Goal: Task Accomplishment & Management: Use online tool/utility

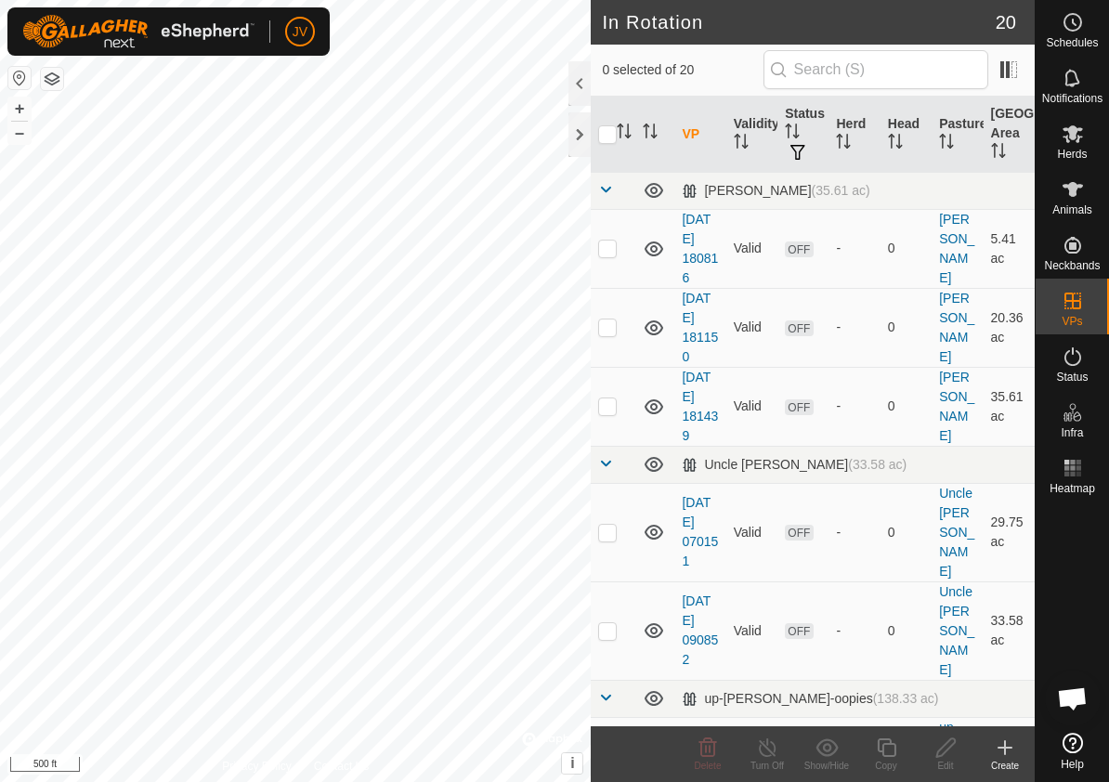
click at [1003, 753] on icon at bounding box center [1004, 747] width 22 height 22
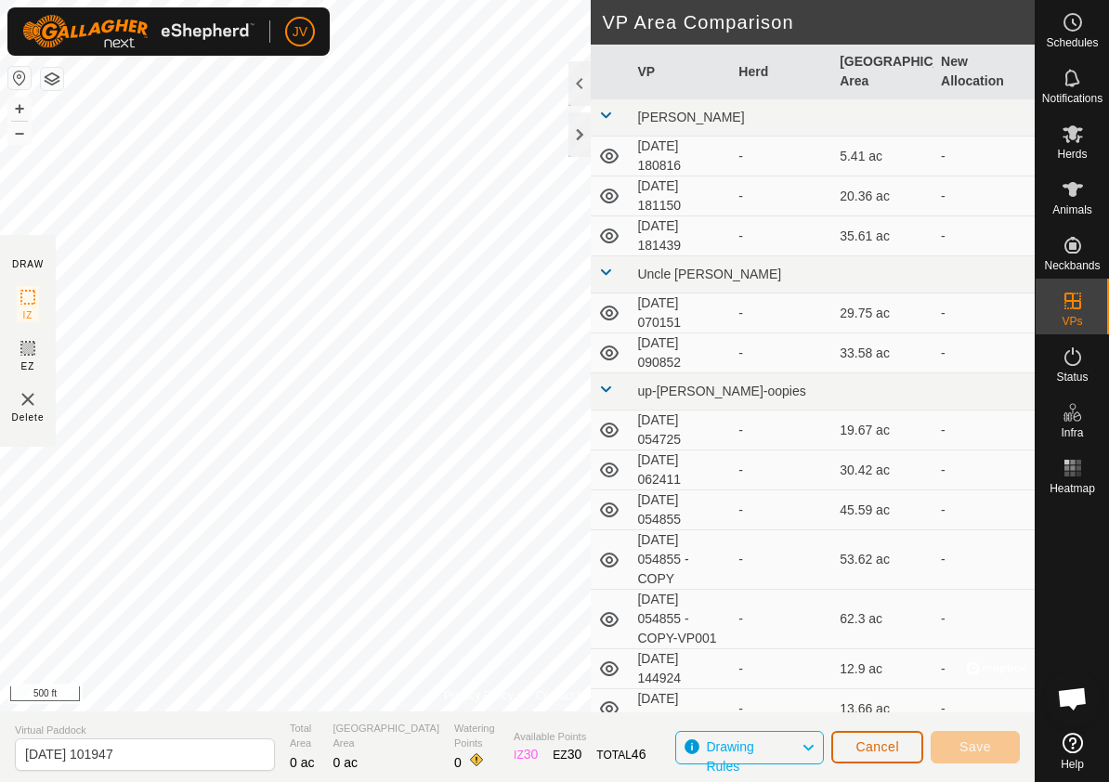
click at [870, 749] on span "Cancel" at bounding box center [877, 746] width 44 height 15
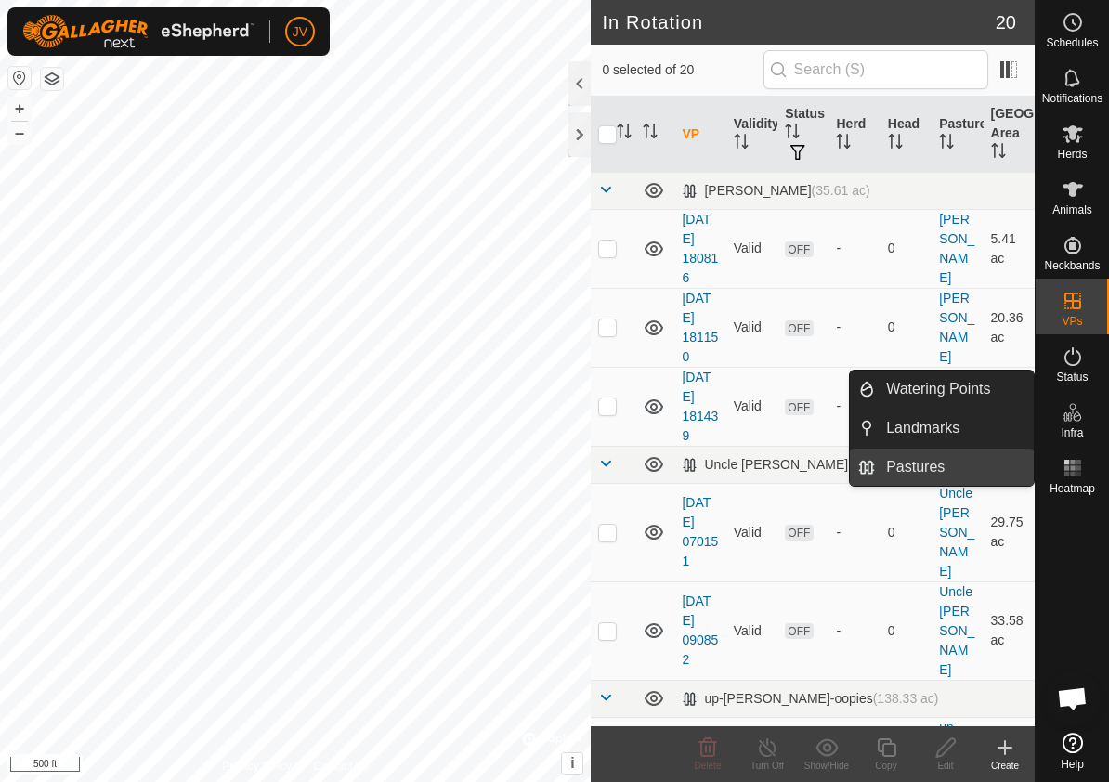
click at [887, 467] on link "Pastures" at bounding box center [954, 466] width 159 height 37
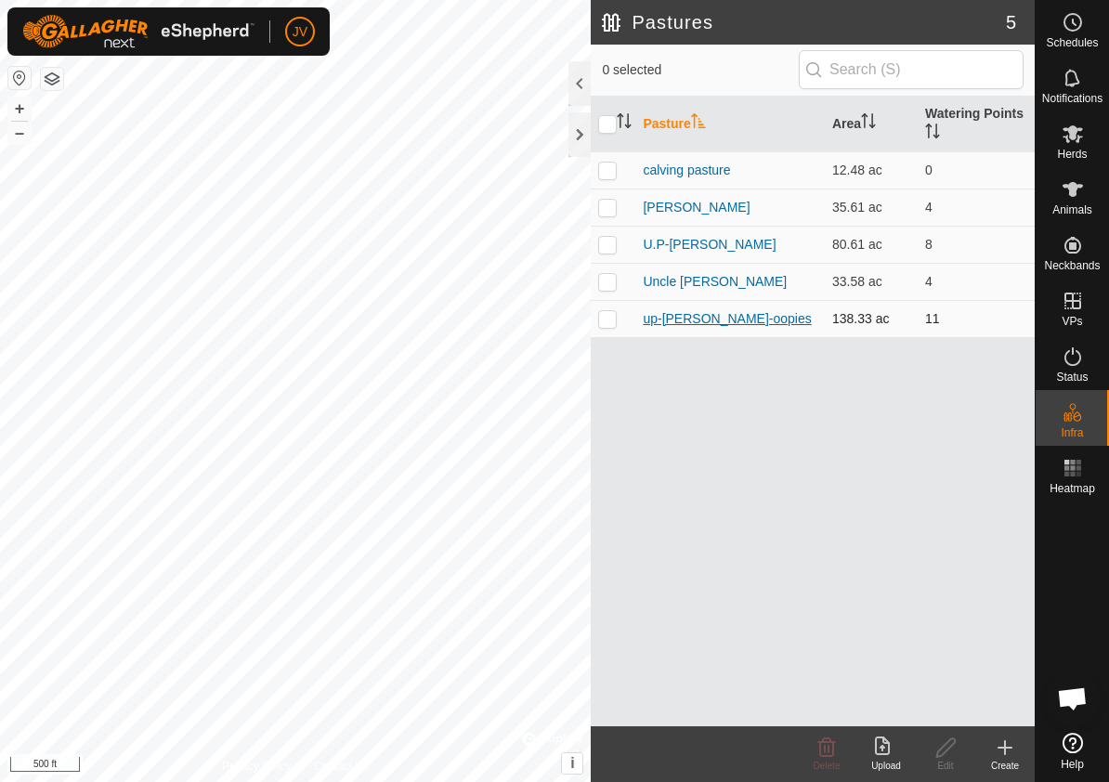
click at [719, 319] on link "up-[PERSON_NAME]-oopies" at bounding box center [726, 318] width 168 height 15
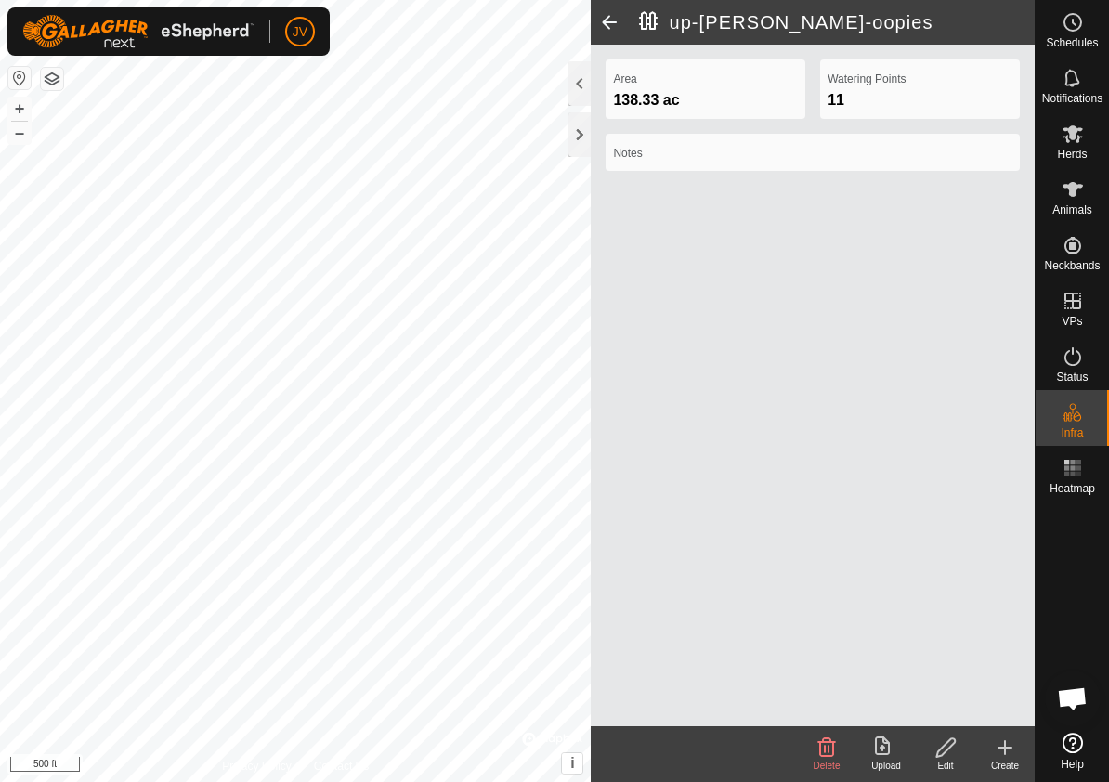
click at [944, 746] on icon at bounding box center [945, 747] width 23 height 22
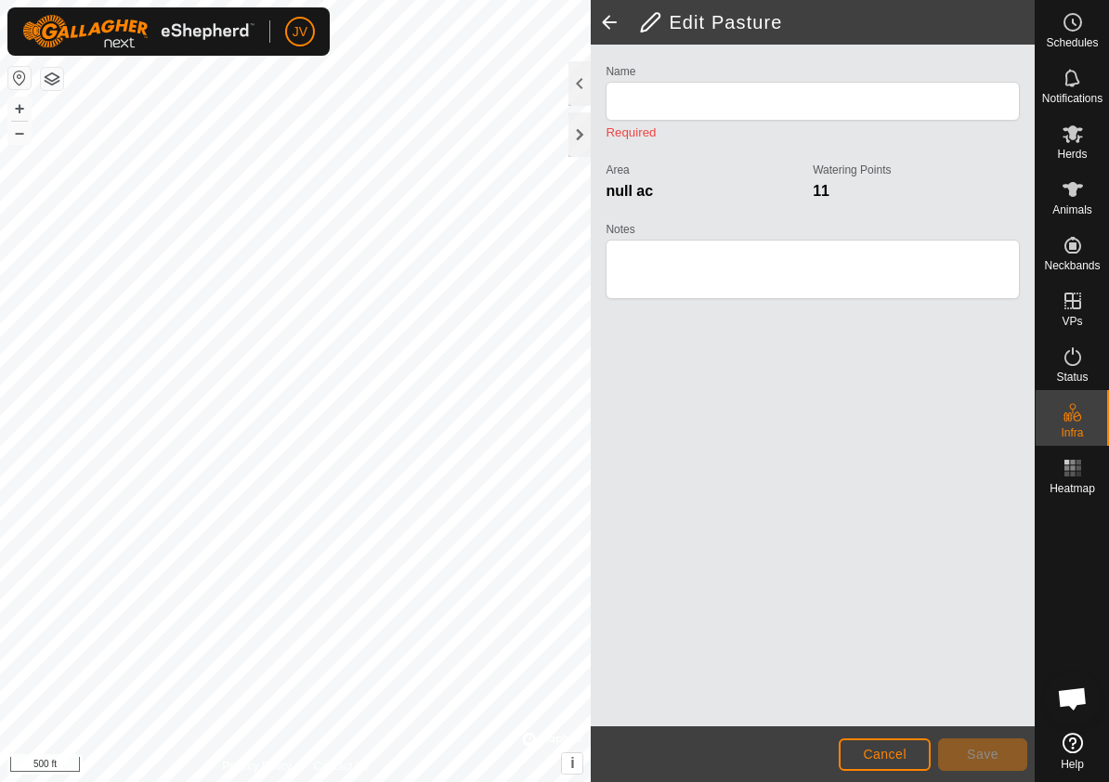
type input "up-[PERSON_NAME]-oopies"
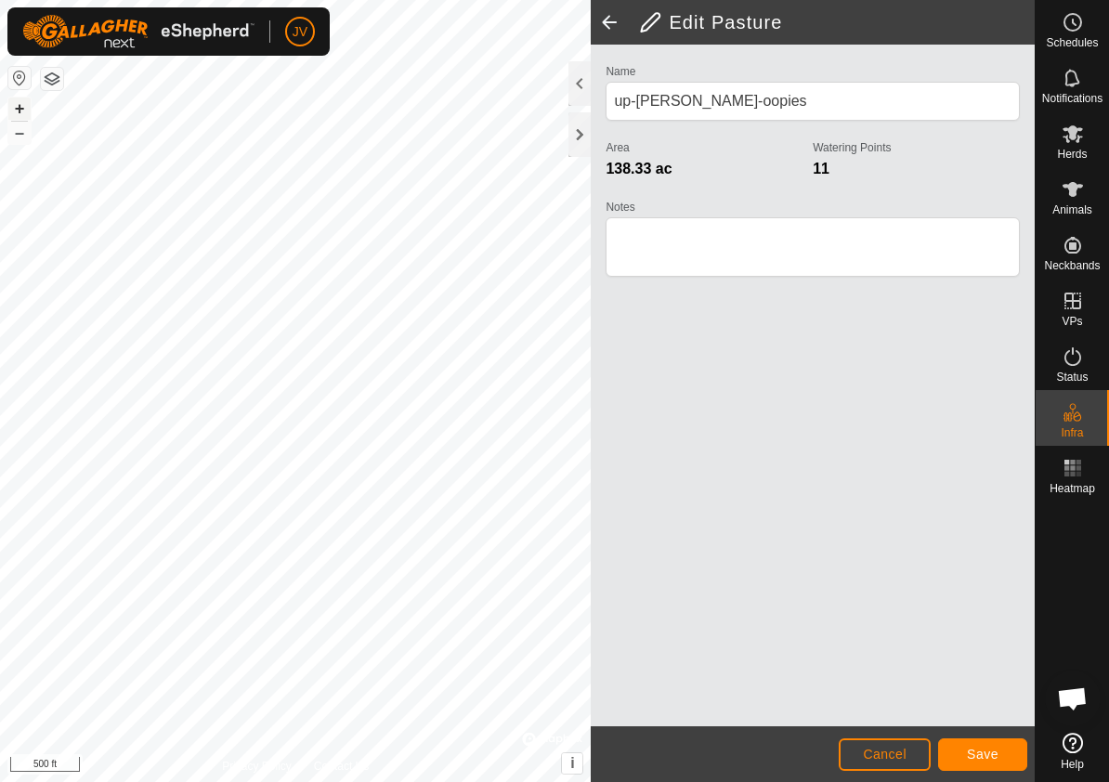
click at [19, 104] on button "+" at bounding box center [19, 108] width 22 height 22
click at [19, 133] on button "–" at bounding box center [19, 133] width 22 height 22
click at [977, 759] on span "Save" at bounding box center [983, 753] width 32 height 15
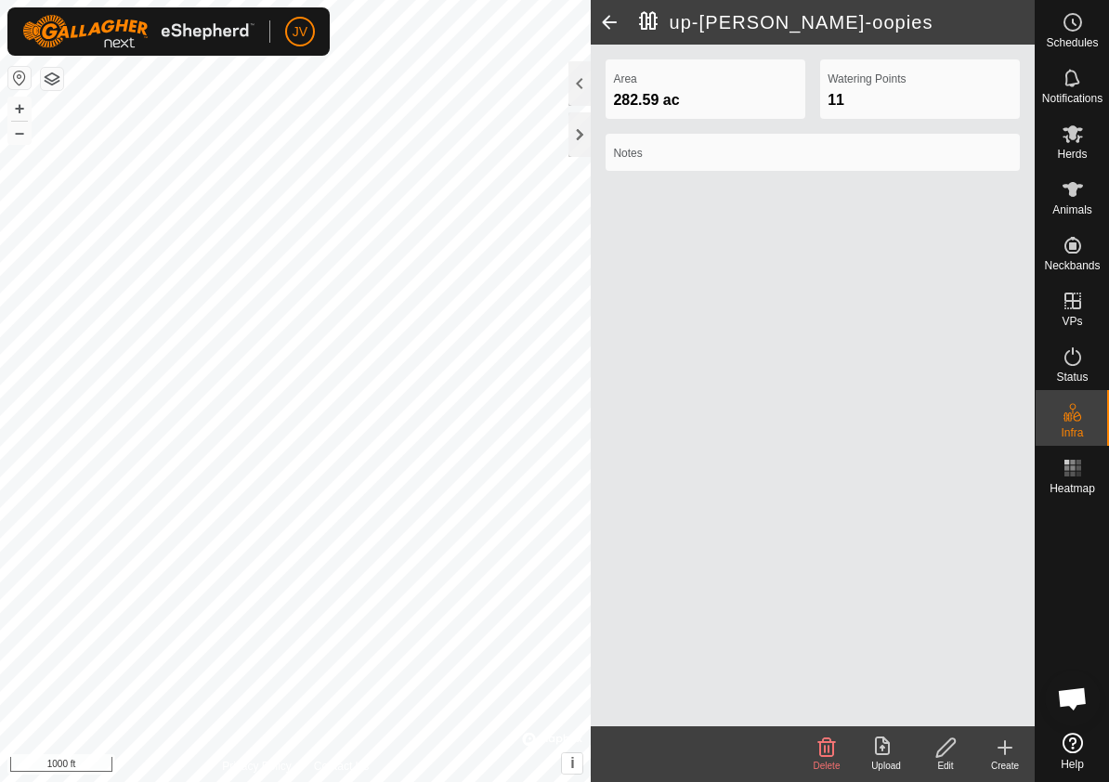
click at [1003, 747] on icon at bounding box center [1004, 747] width 13 height 0
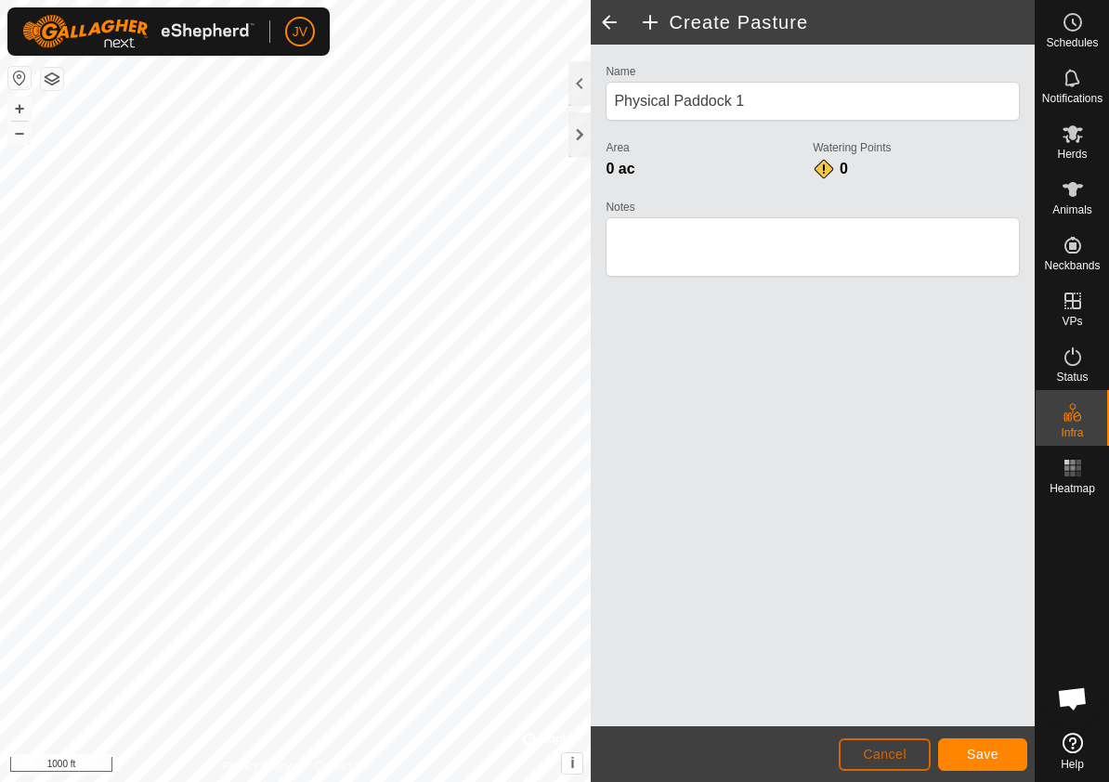
click at [871, 755] on span "Cancel" at bounding box center [885, 753] width 44 height 15
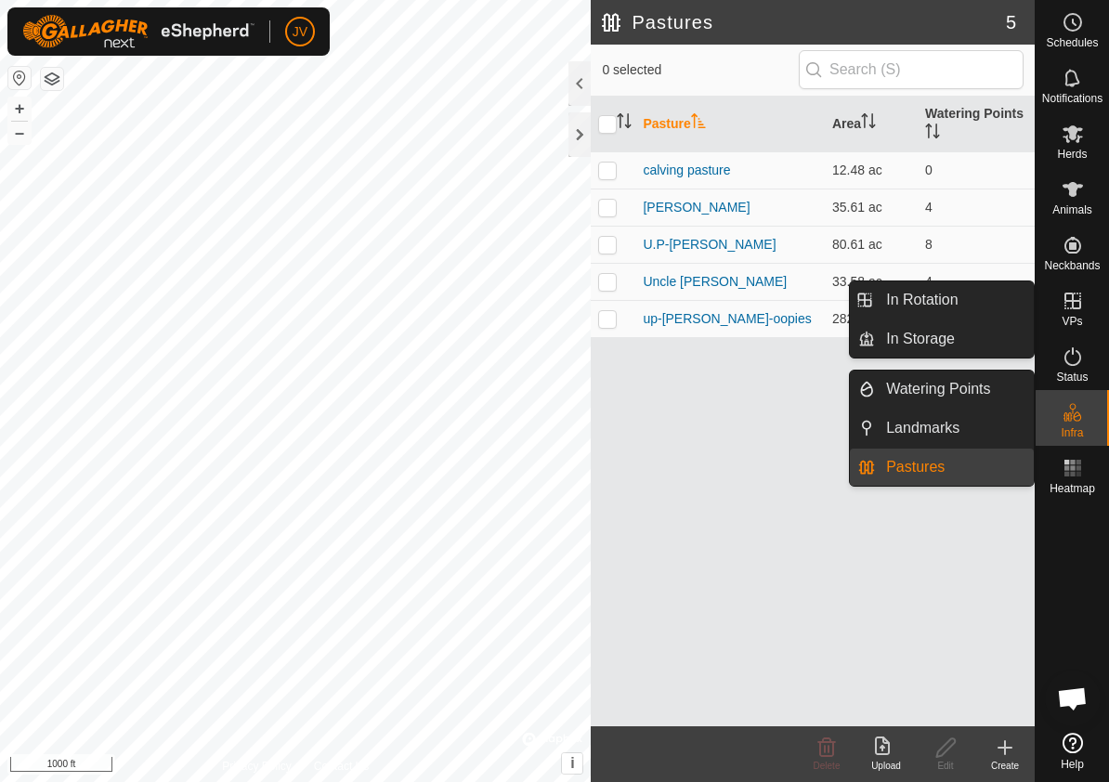
click at [1074, 298] on icon at bounding box center [1072, 301] width 22 height 22
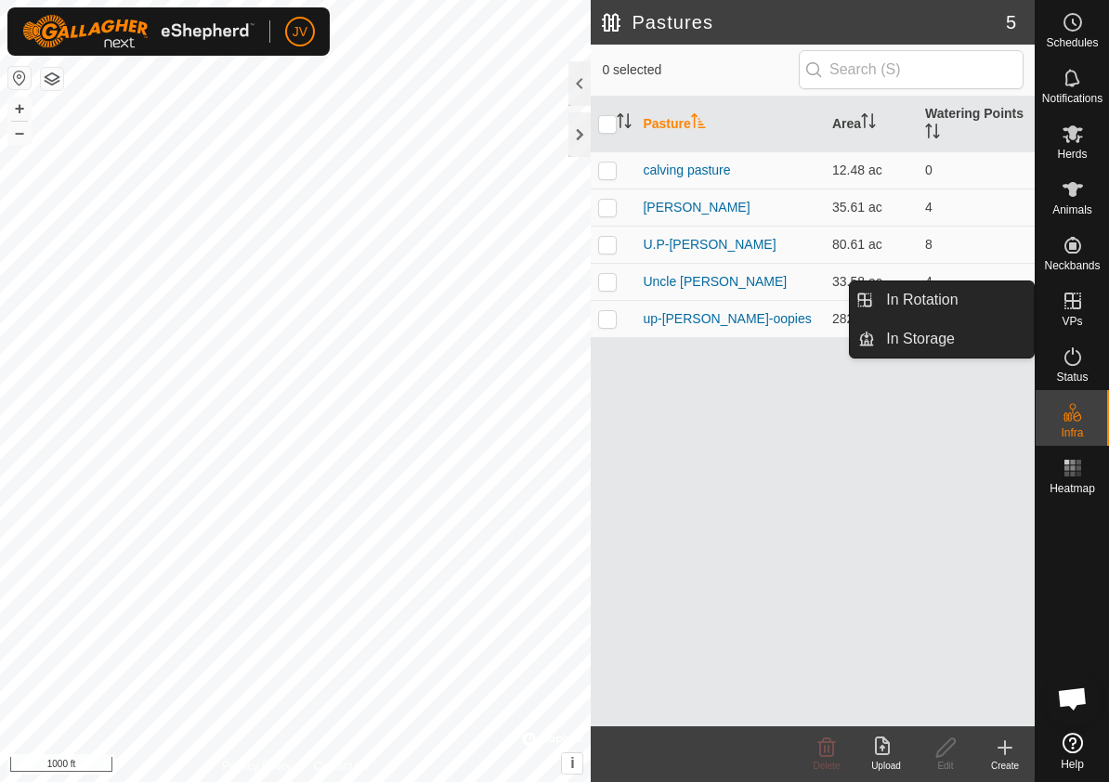
click at [960, 292] on link "In Rotation" at bounding box center [954, 299] width 159 height 37
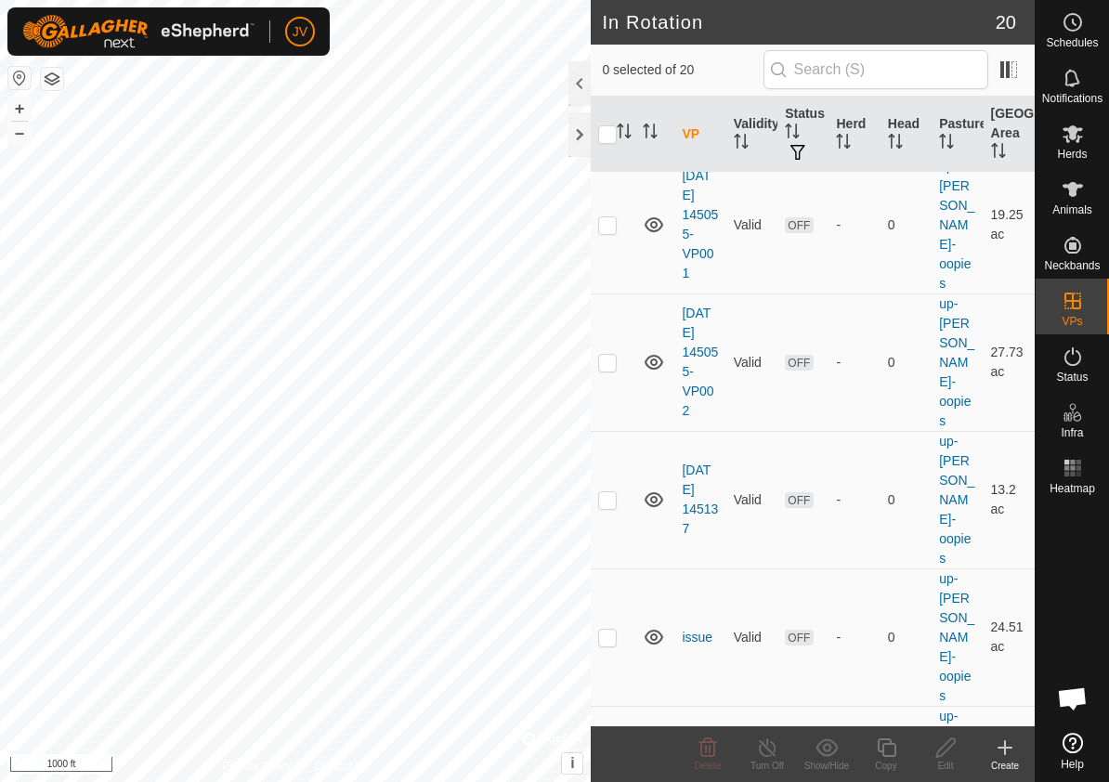
scroll to position [1546, 0]
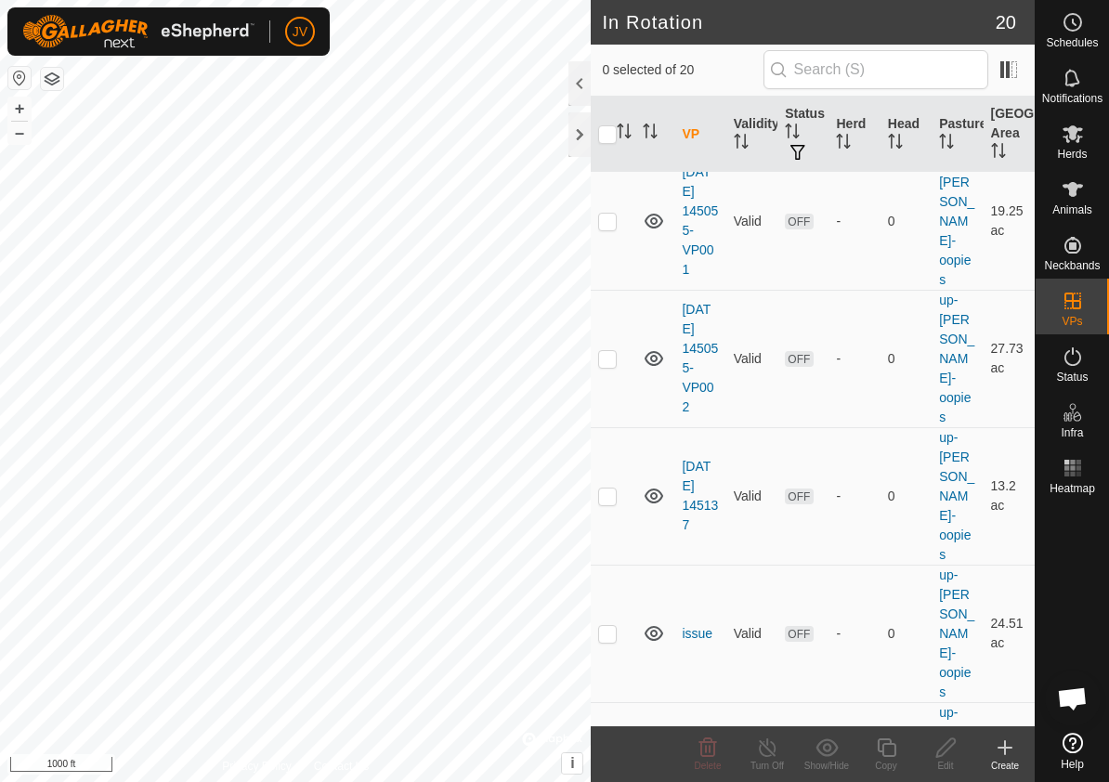
checkbox input "true"
click at [886, 751] on icon at bounding box center [886, 747] width 23 height 22
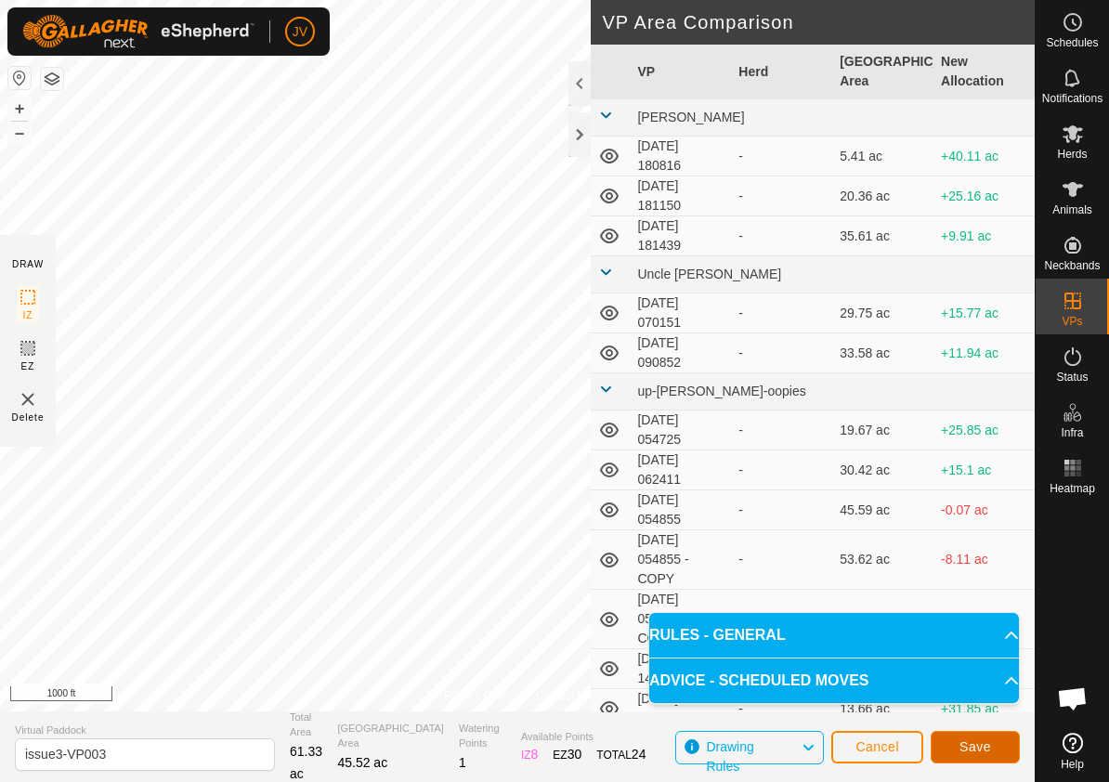
click at [994, 746] on button "Save" at bounding box center [974, 747] width 89 height 32
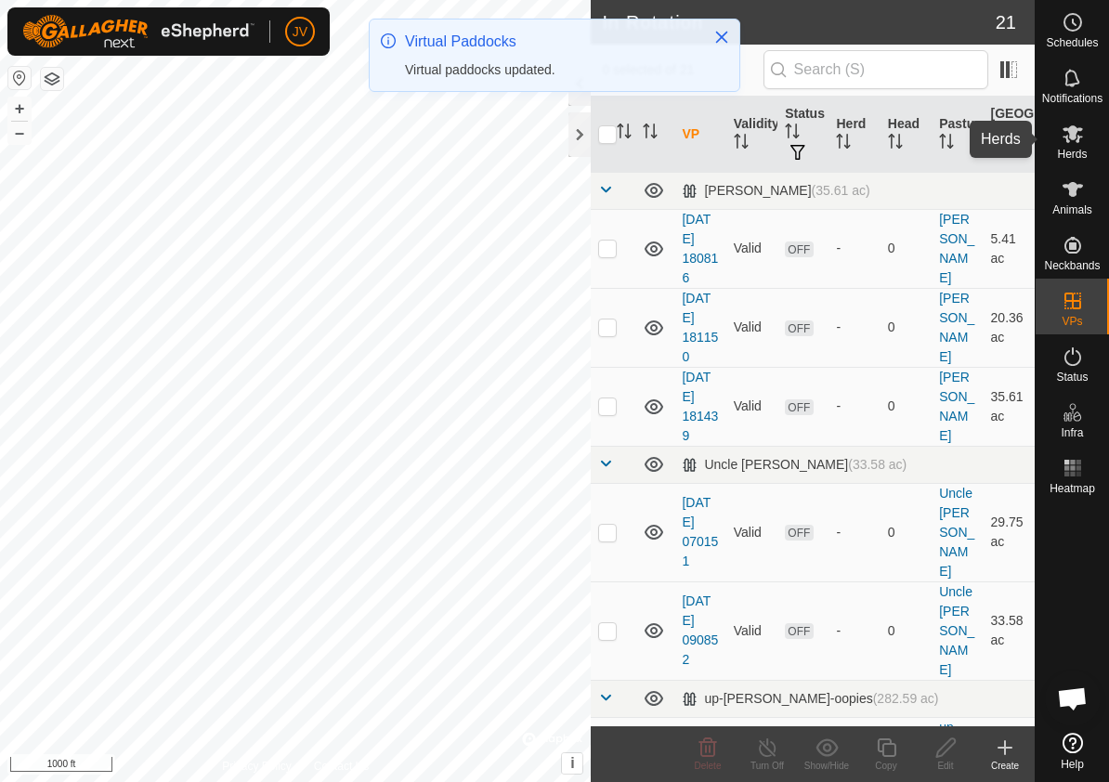
click at [1074, 134] on icon at bounding box center [1072, 134] width 20 height 18
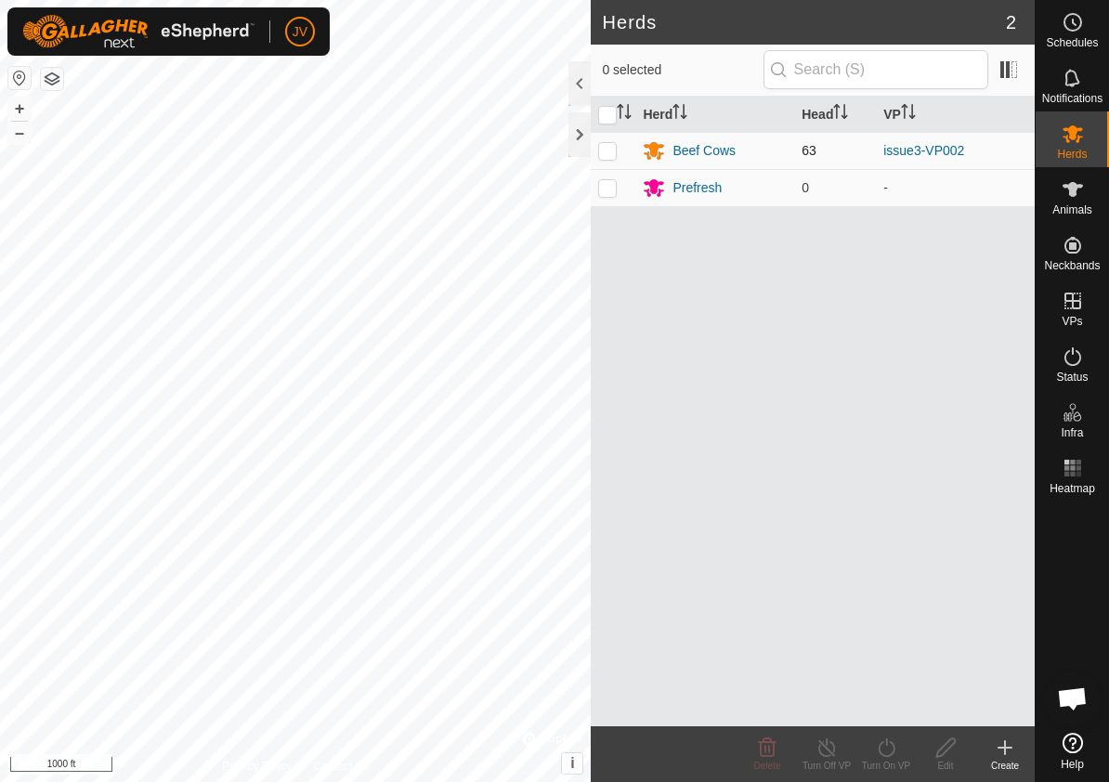
click at [605, 152] on p-checkbox at bounding box center [607, 150] width 19 height 15
checkbox input "true"
click at [886, 747] on icon at bounding box center [886, 747] width 23 height 22
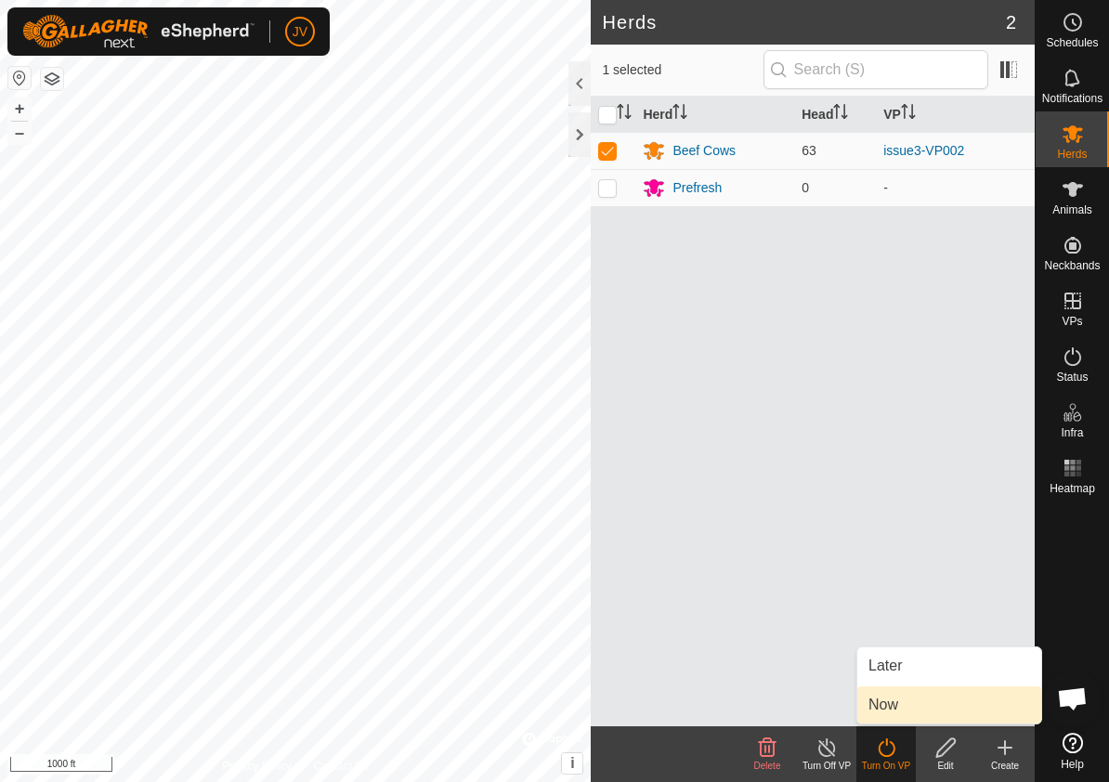
click at [889, 702] on link "Now" at bounding box center [949, 704] width 184 height 37
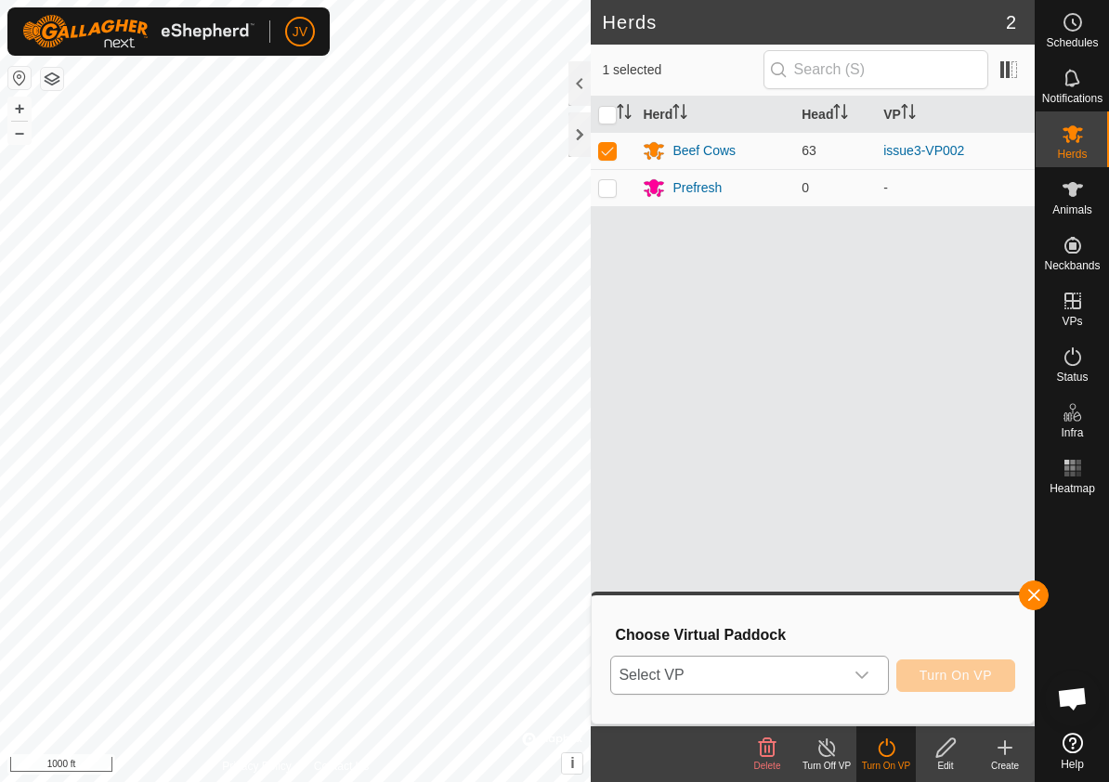
click at [864, 675] on icon "dropdown trigger" at bounding box center [861, 674] width 13 height 7
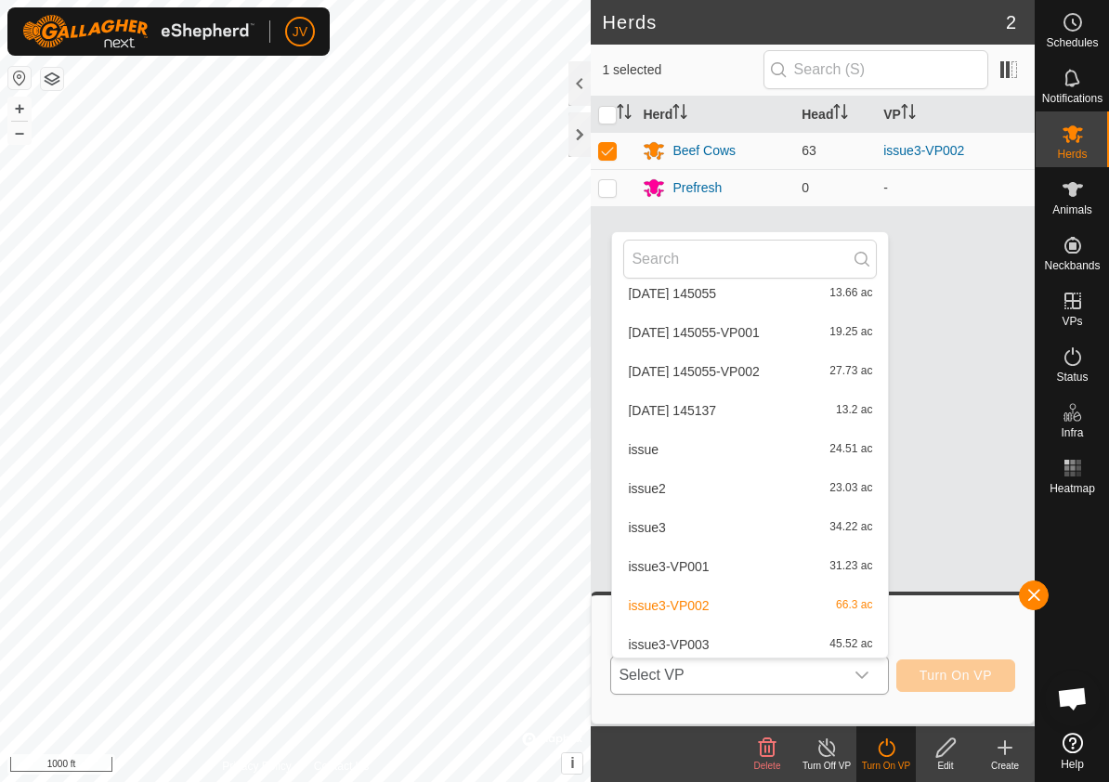
scroll to position [574, 0]
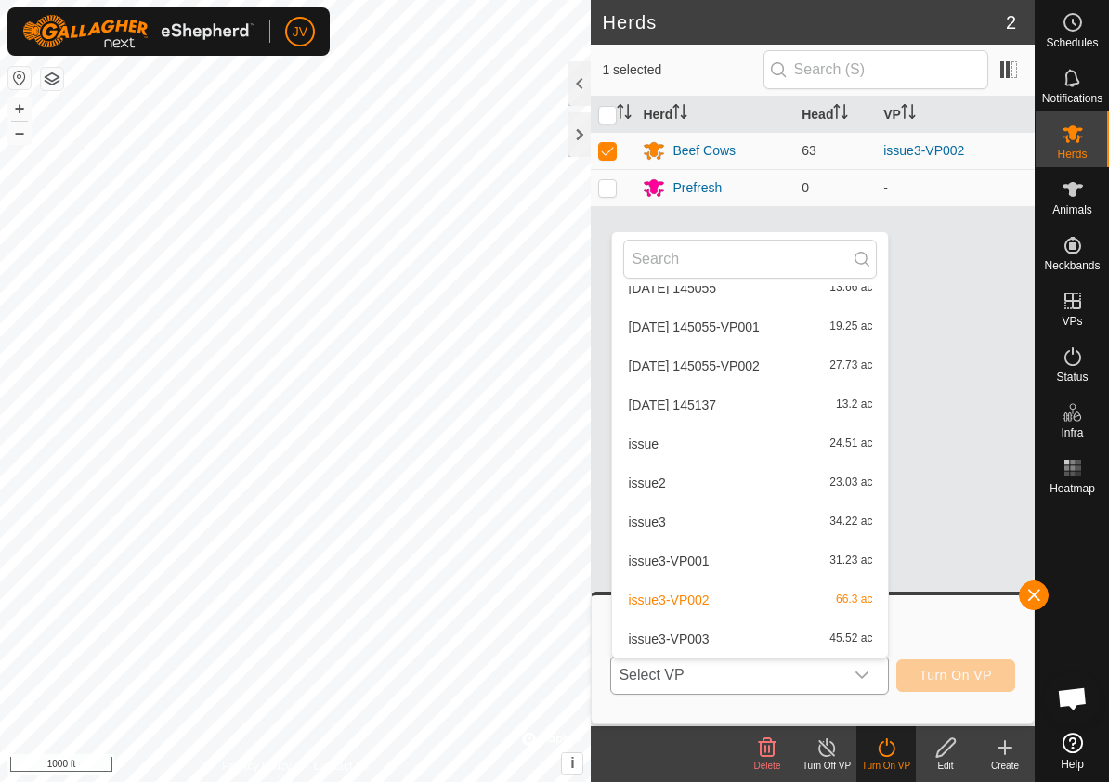
click at [683, 641] on li "issue3-VP003 45.52 ac" at bounding box center [750, 638] width 276 height 37
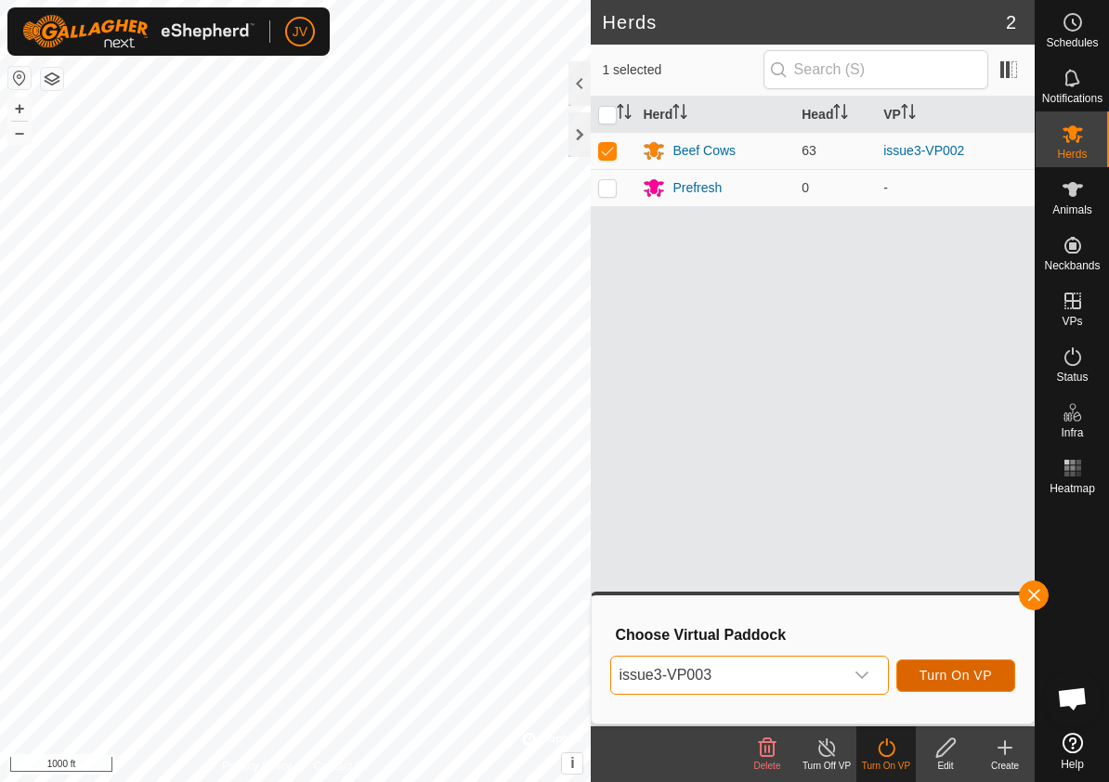
click at [932, 675] on span "Turn On VP" at bounding box center [955, 675] width 72 height 15
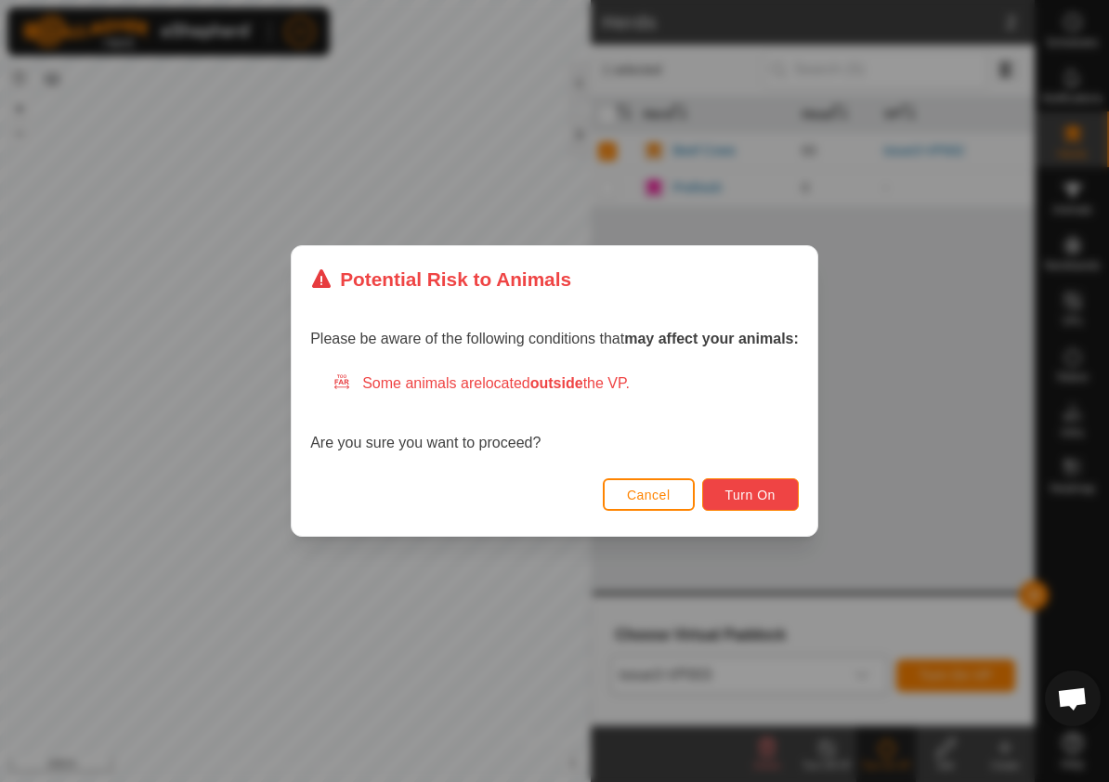
click at [732, 492] on span "Turn On" at bounding box center [750, 494] width 50 height 15
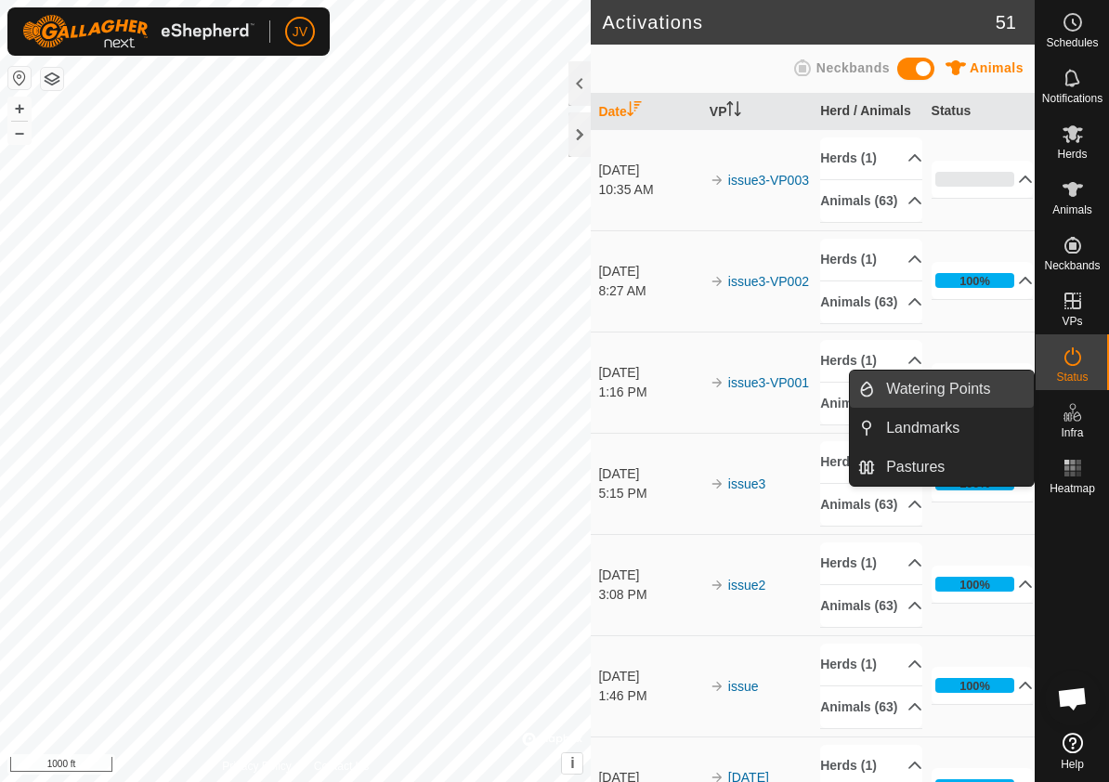
click at [972, 393] on link "Watering Points" at bounding box center [954, 388] width 159 height 37
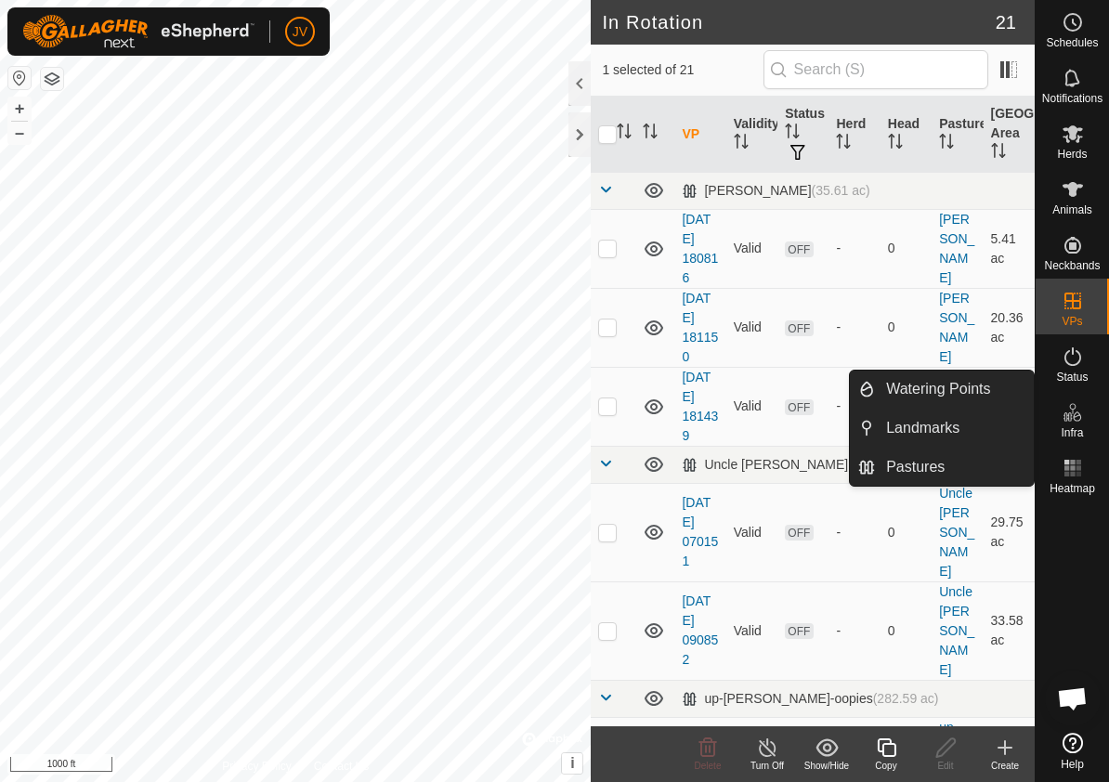
click at [1080, 414] on icon at bounding box center [1072, 412] width 22 height 22
click at [980, 388] on link "Watering Points" at bounding box center [954, 388] width 159 height 37
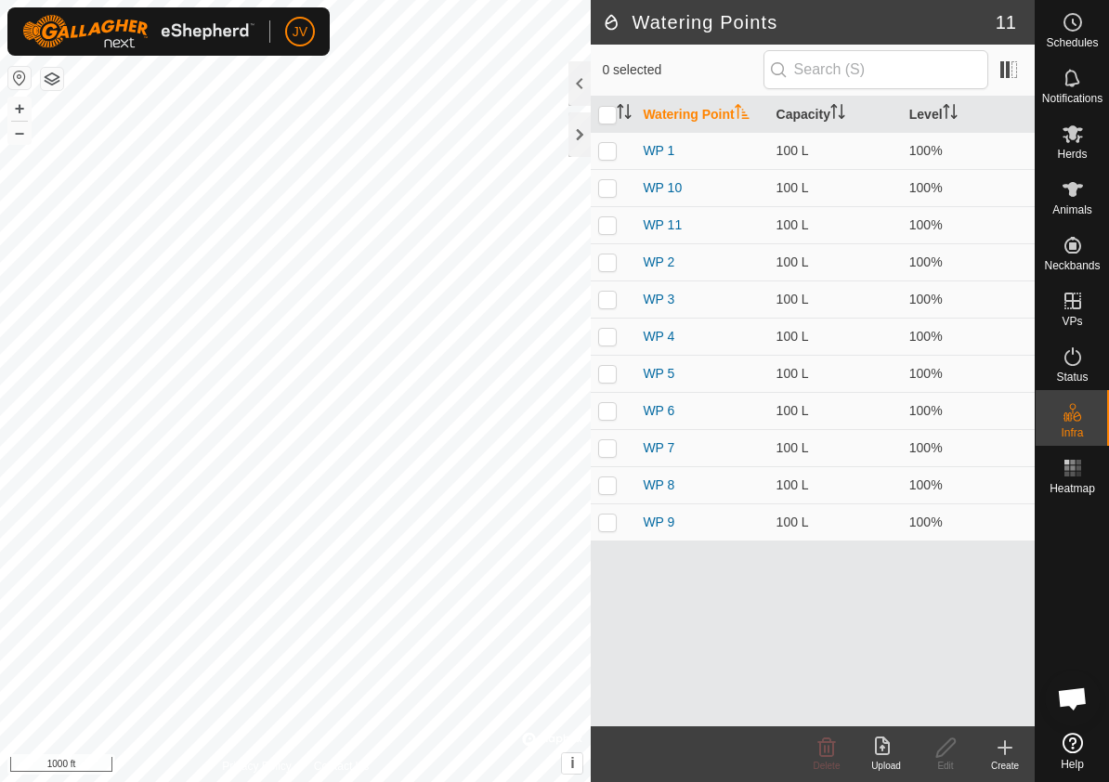
click at [1005, 748] on icon at bounding box center [1005, 747] width 0 height 13
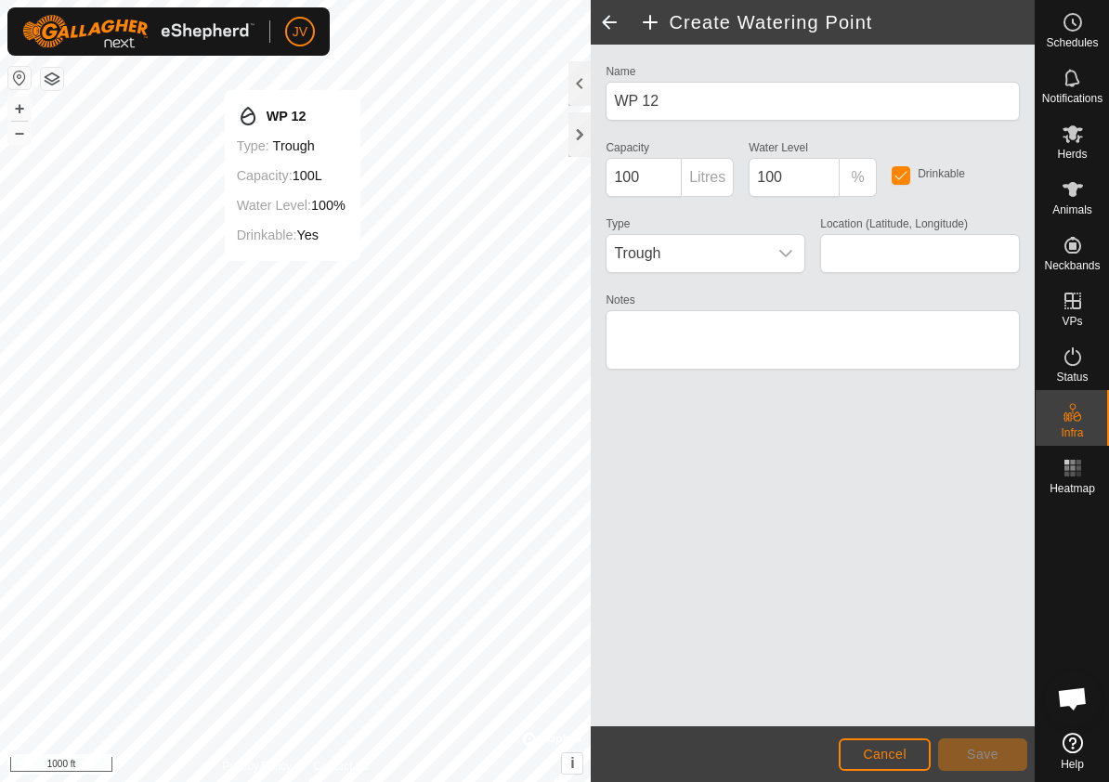
type input "42.989944, -90.468614"
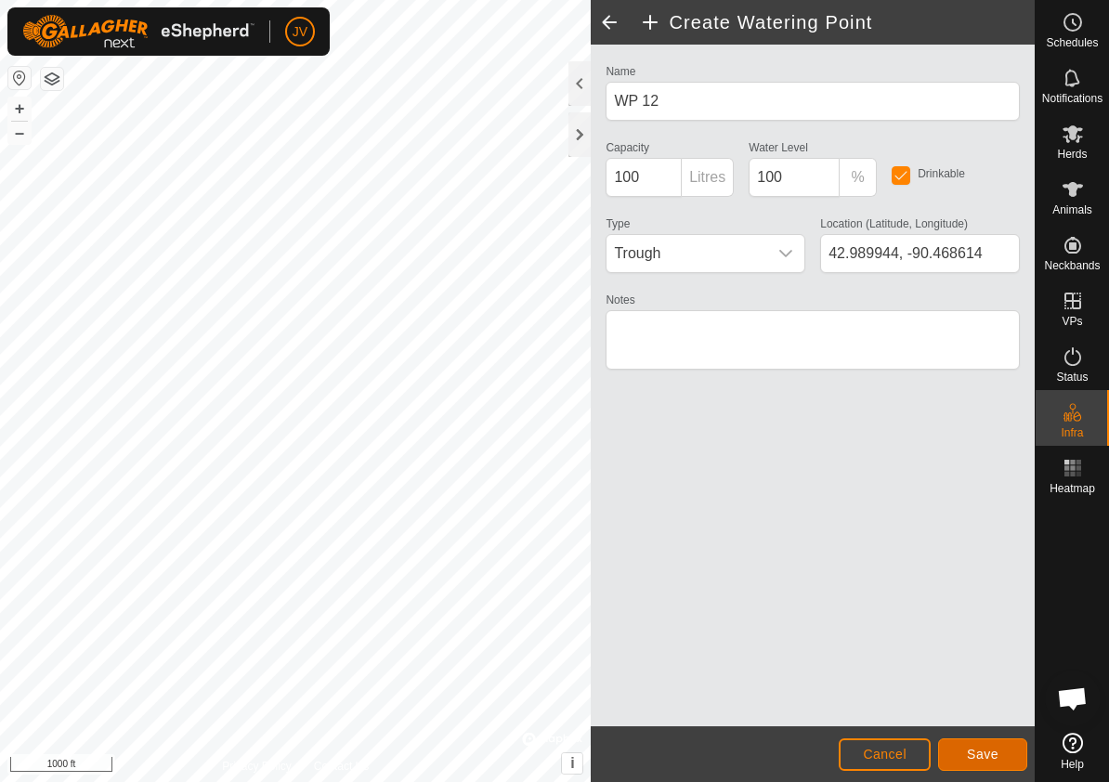
click at [961, 759] on button "Save" at bounding box center [982, 754] width 89 height 32
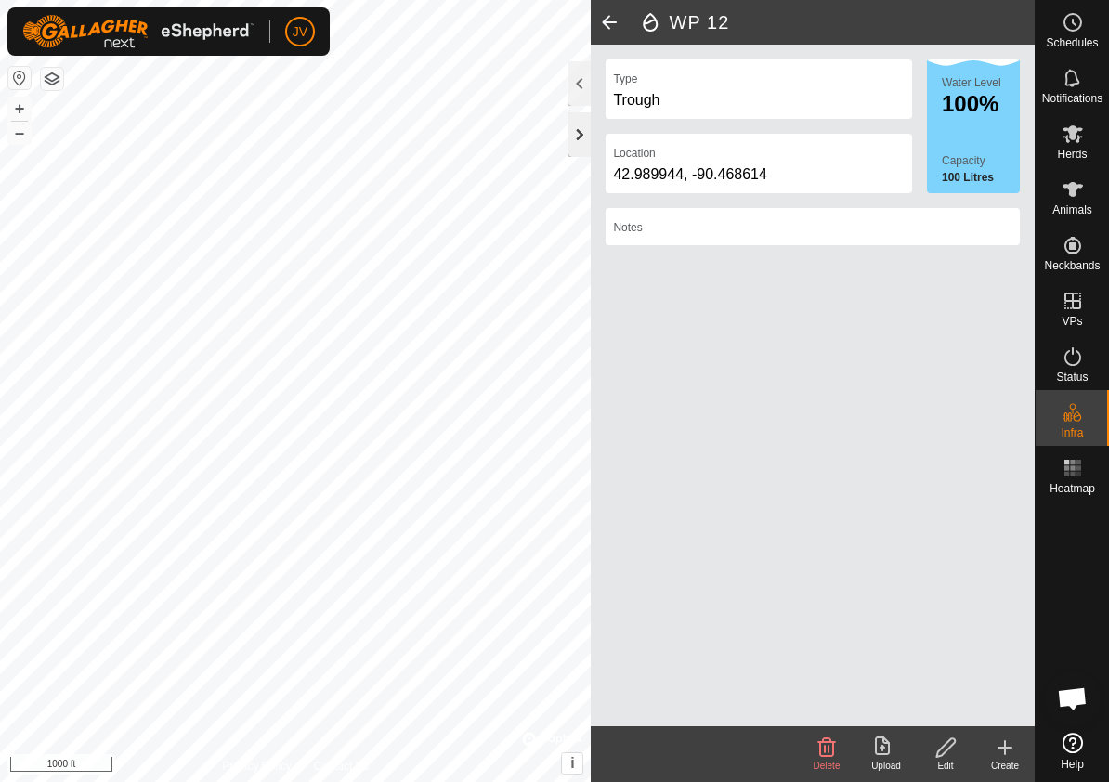
click at [578, 136] on div at bounding box center [579, 134] width 22 height 45
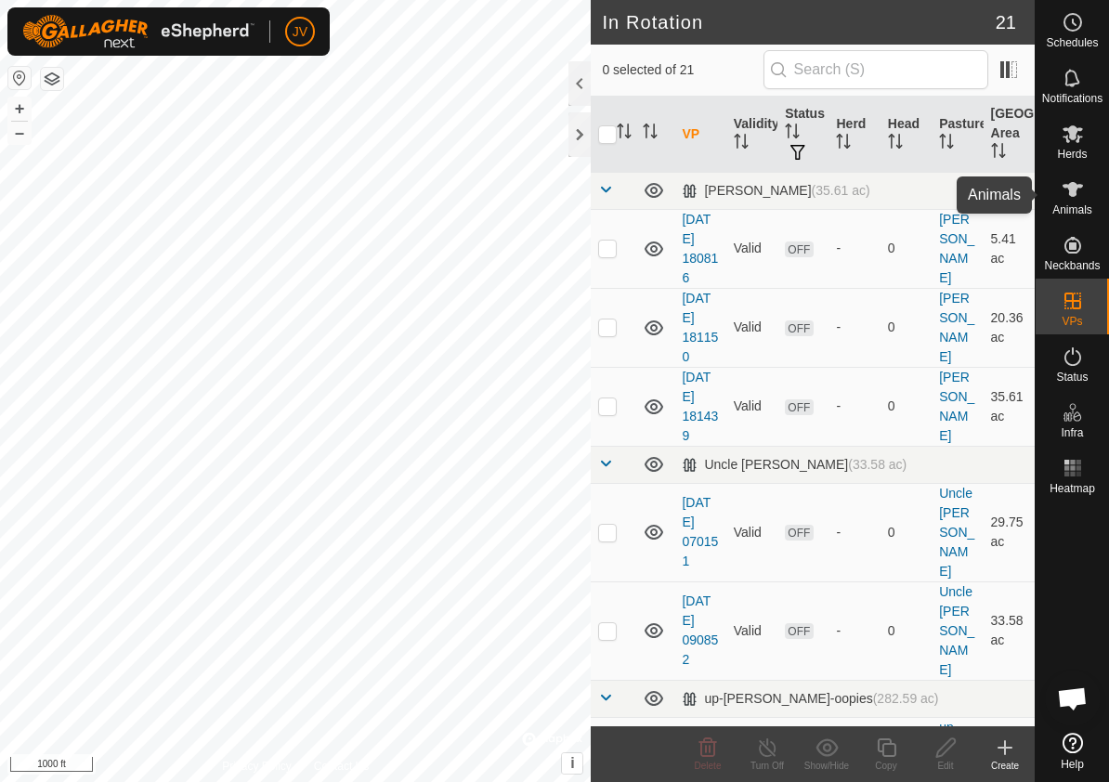
click at [1073, 197] on icon at bounding box center [1072, 189] width 22 height 22
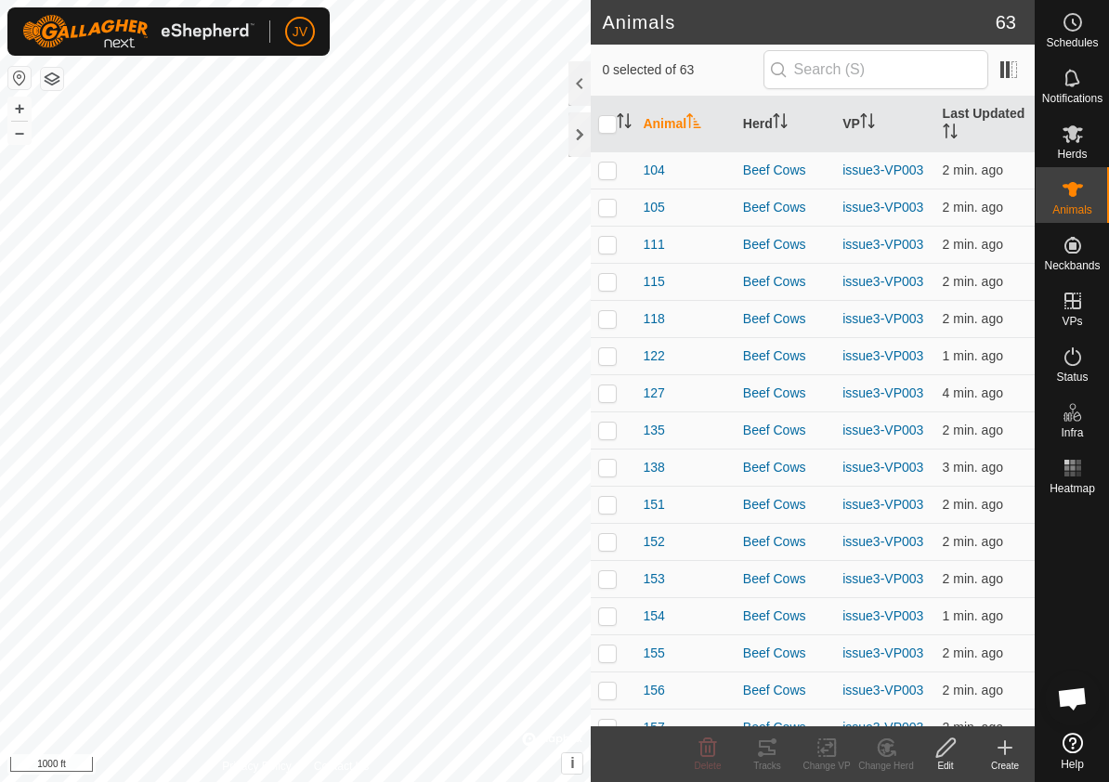
click at [1003, 747] on icon at bounding box center [1004, 747] width 22 height 22
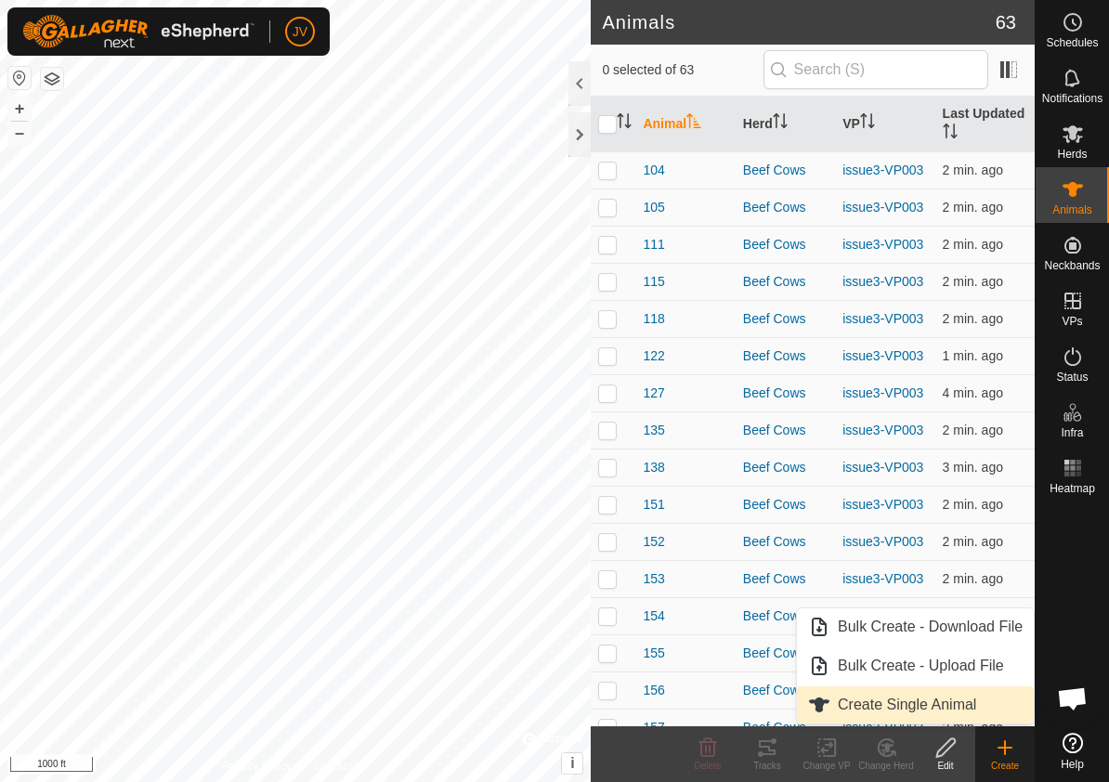
click at [924, 699] on link "Create Single Animal" at bounding box center [915, 704] width 237 height 37
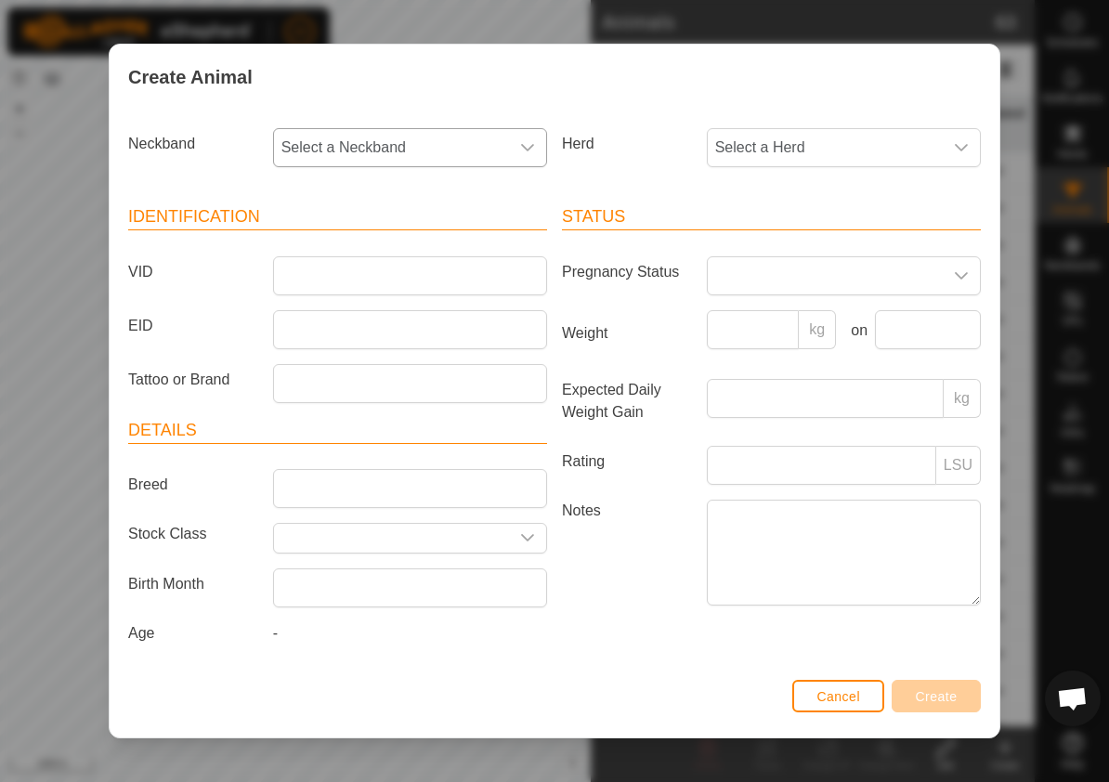
click at [529, 149] on icon "dropdown trigger" at bounding box center [527, 147] width 13 height 7
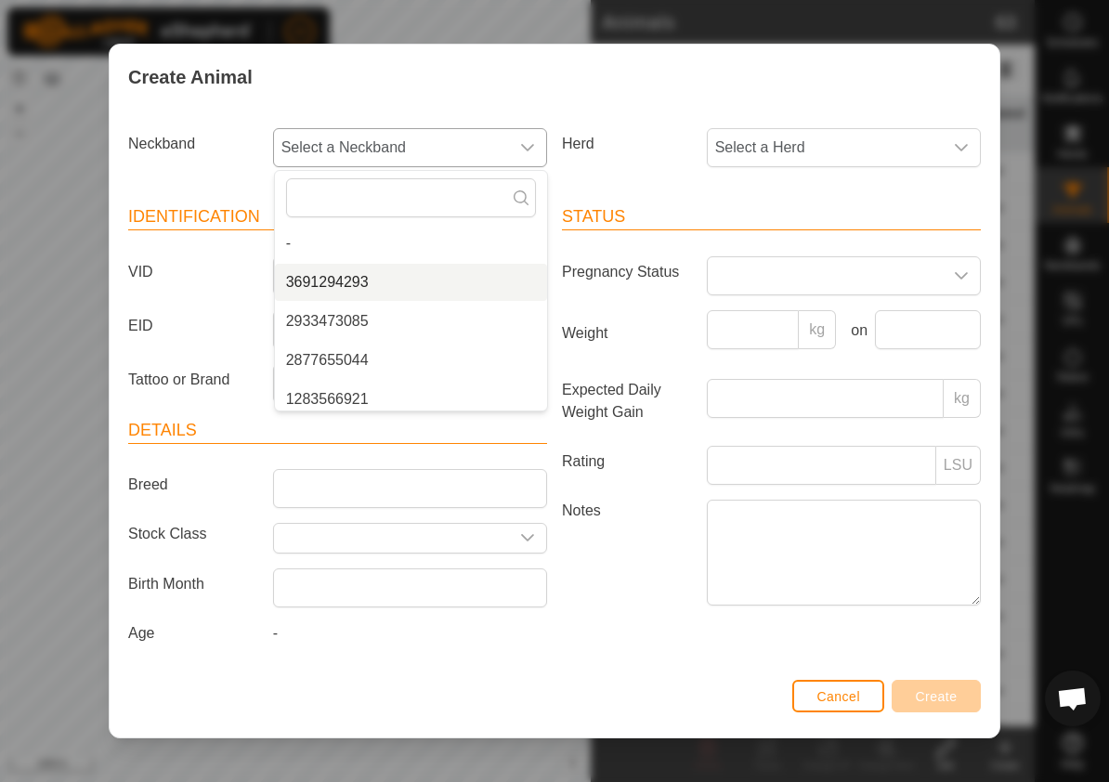
click at [360, 284] on li "3691294293" at bounding box center [411, 282] width 272 height 37
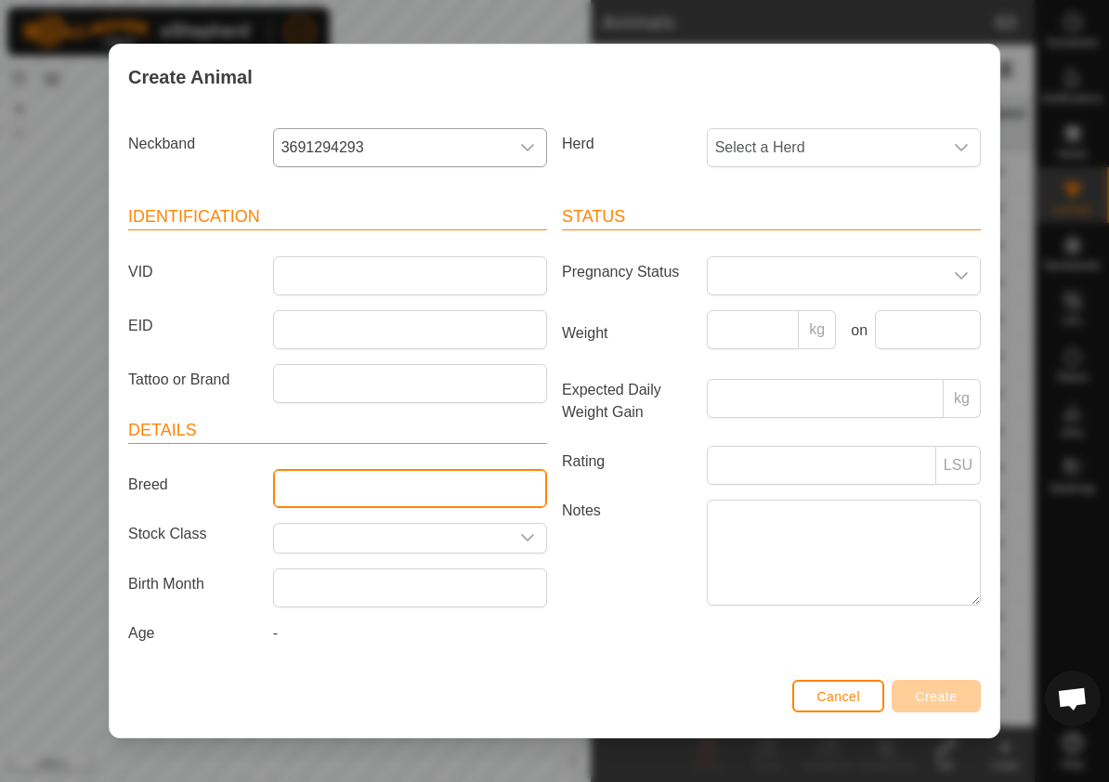
click at [317, 490] on input "Breed" at bounding box center [410, 488] width 274 height 39
type input "Pinzgauer bull"
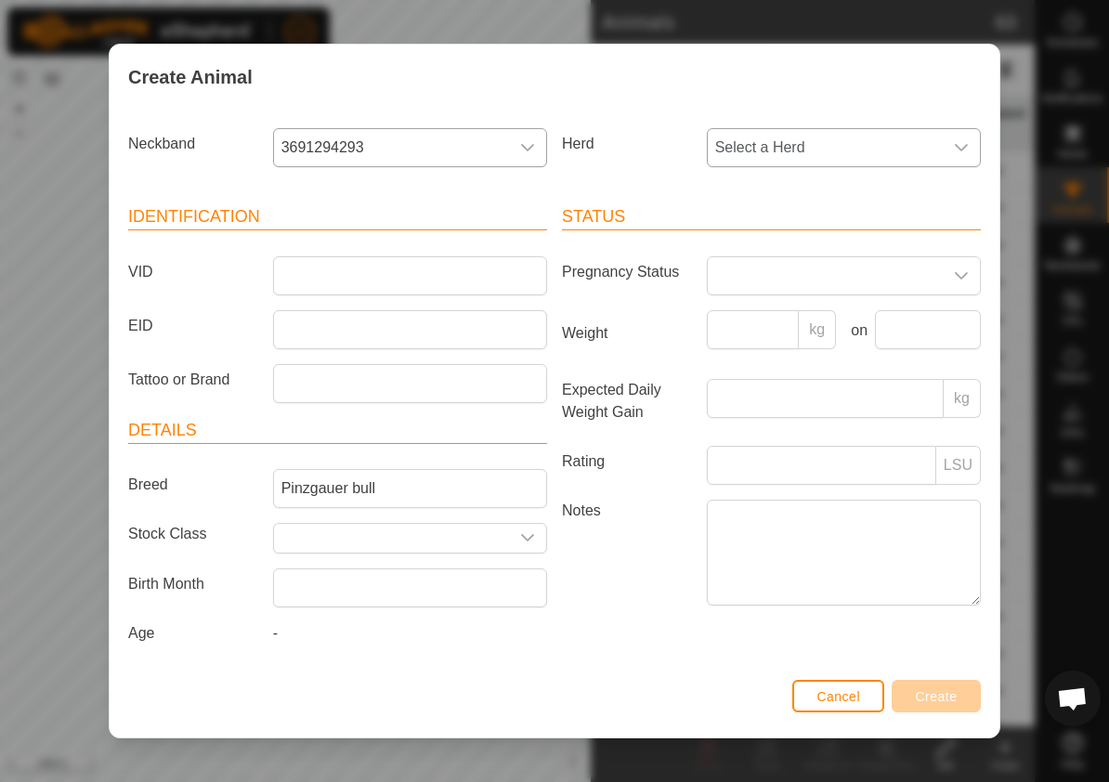
click at [960, 146] on icon "dropdown trigger" at bounding box center [961, 147] width 15 height 15
type input "bulls"
click at [962, 143] on icon "dropdown trigger" at bounding box center [961, 147] width 15 height 15
click at [815, 189] on input "bulls" at bounding box center [842, 197] width 245 height 39
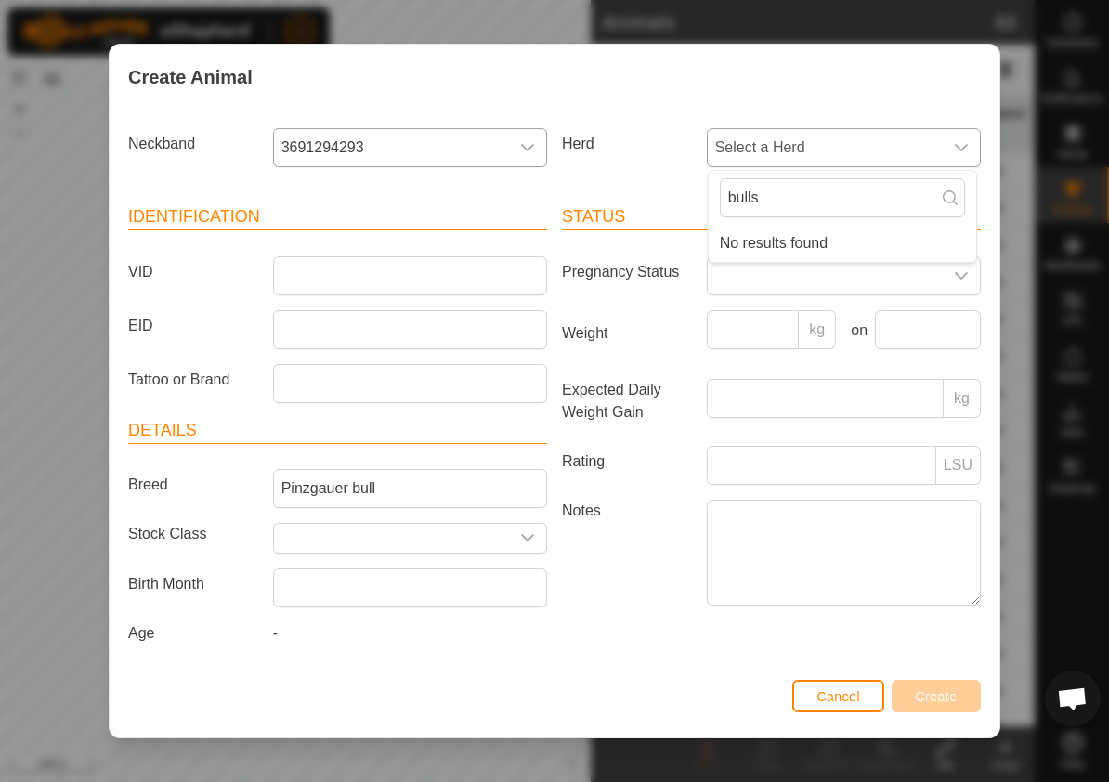
click at [800, 235] on li "No results found" at bounding box center [841, 243] width 267 height 37
click at [841, 697] on span "Cancel" at bounding box center [838, 696] width 44 height 15
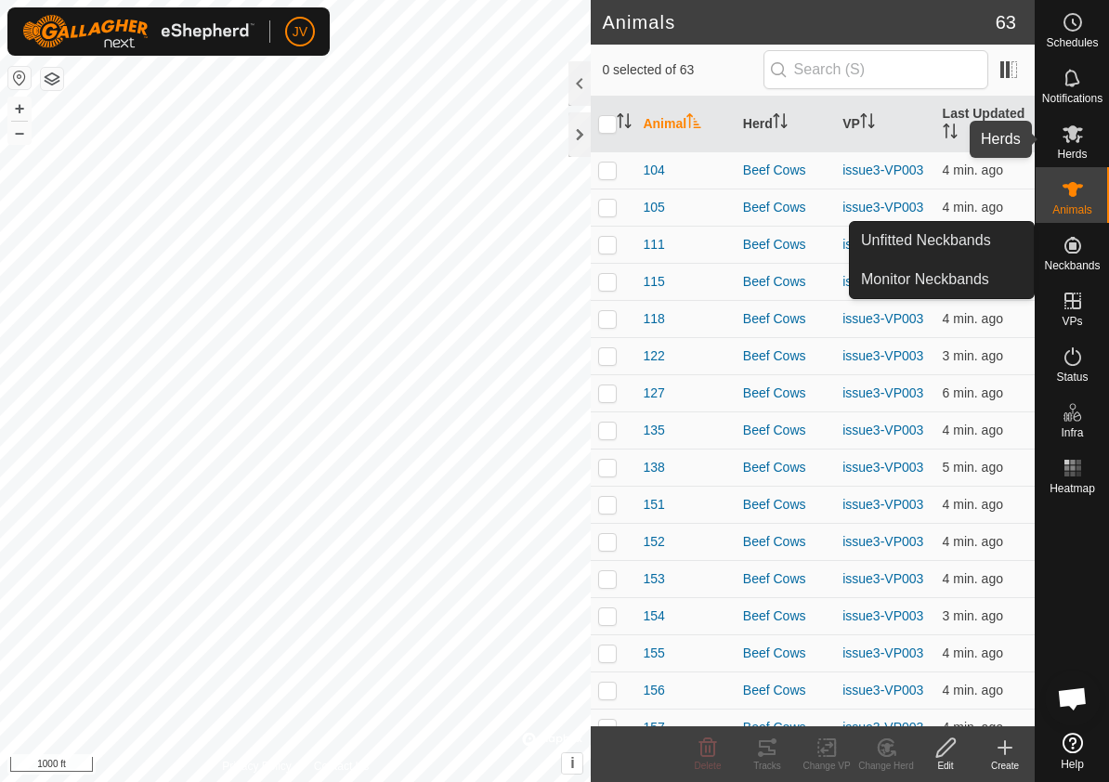
click at [1077, 149] on span "Herds" at bounding box center [1072, 154] width 30 height 11
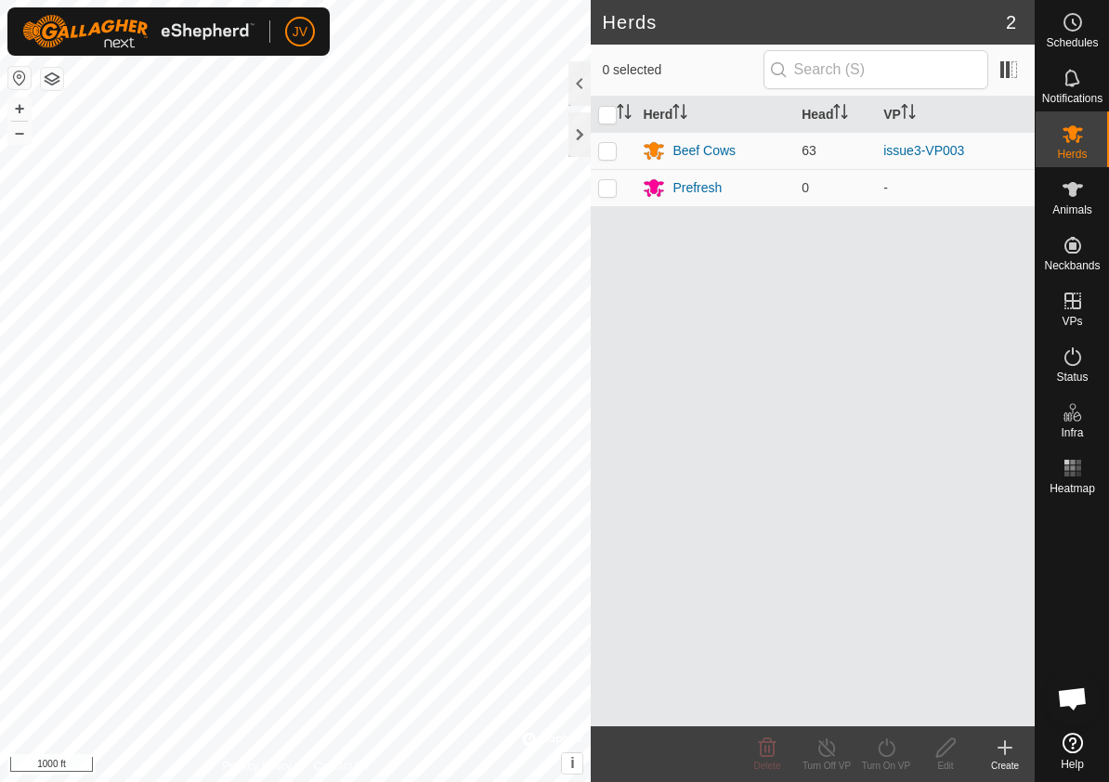
click at [1010, 745] on icon at bounding box center [1004, 747] width 22 height 22
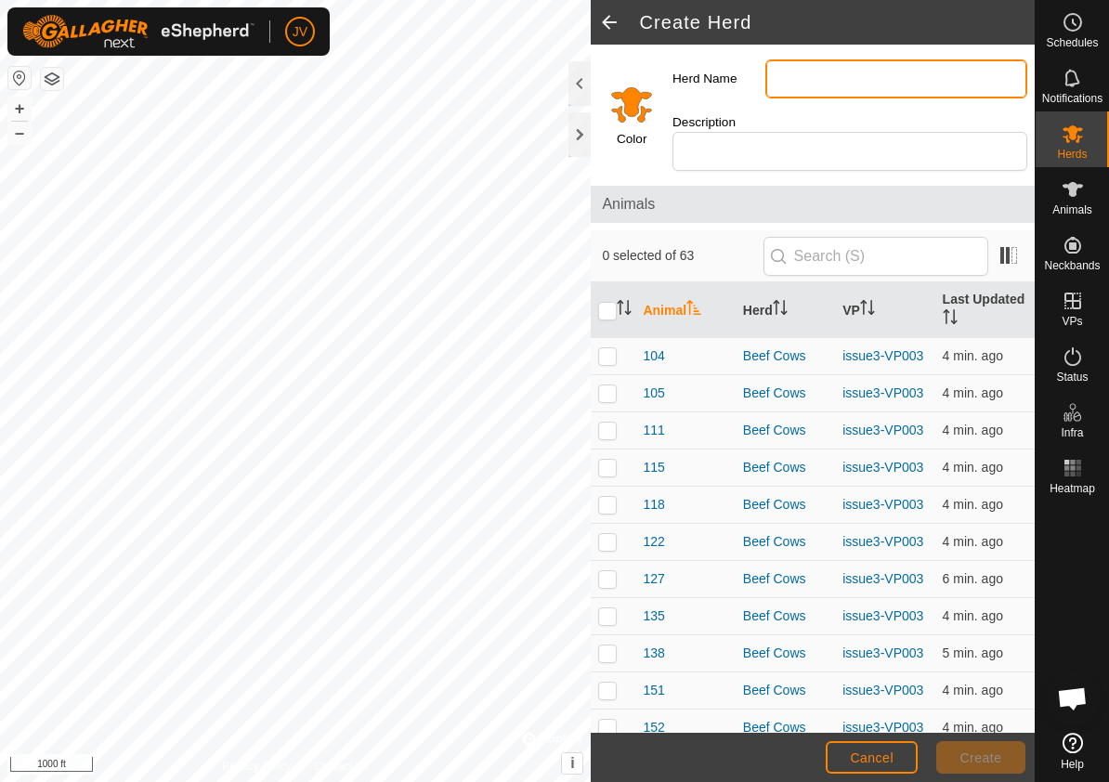
click at [798, 73] on input "Herd Name" at bounding box center [896, 78] width 262 height 39
type input "Bulls"
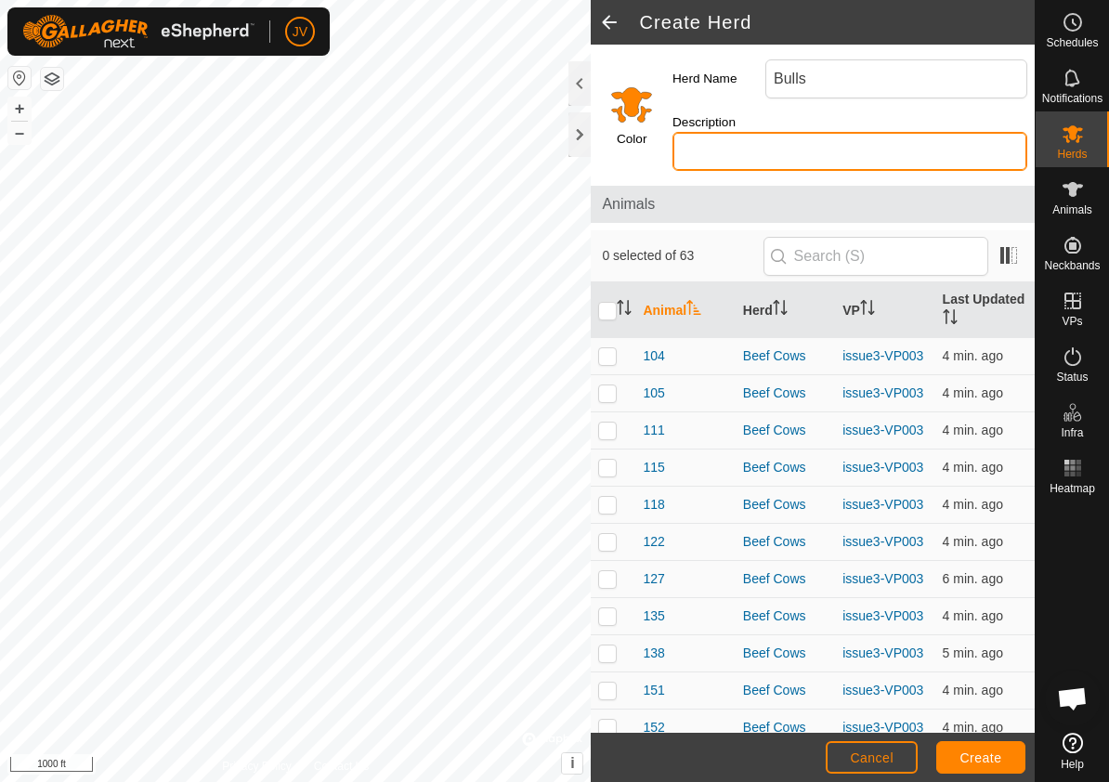
click at [700, 148] on input "Description" at bounding box center [849, 151] width 355 height 39
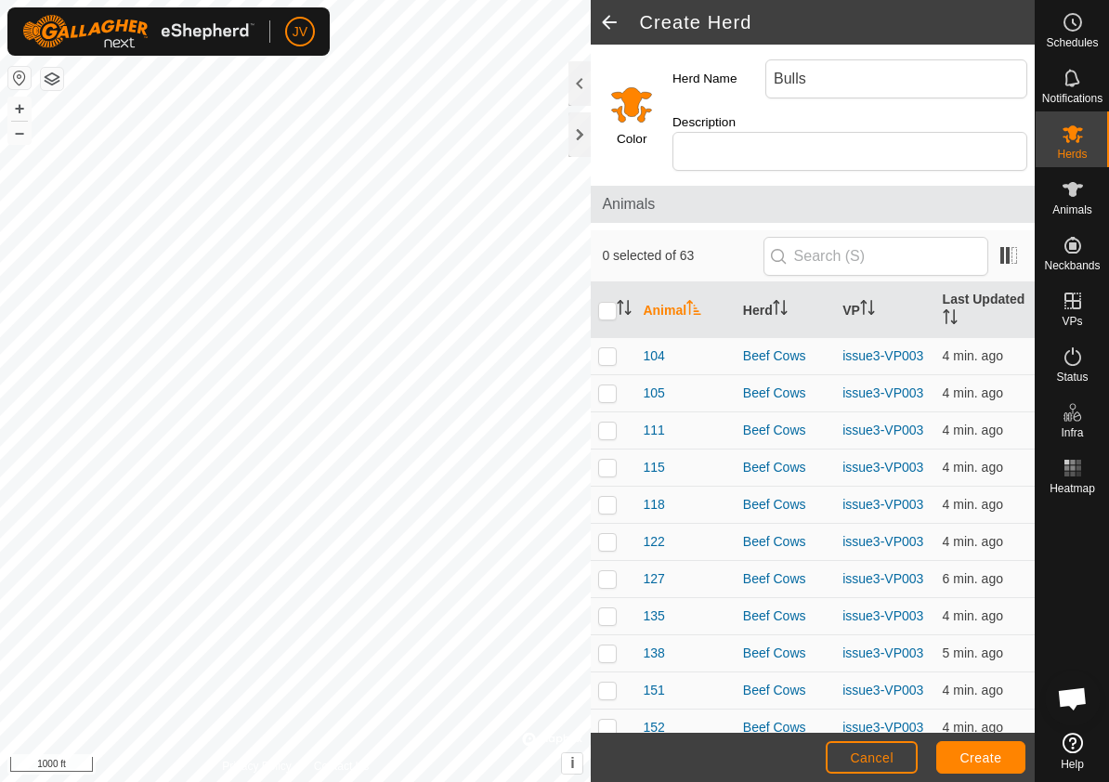
click at [629, 108] on input "Select a color" at bounding box center [631, 104] width 45 height 45
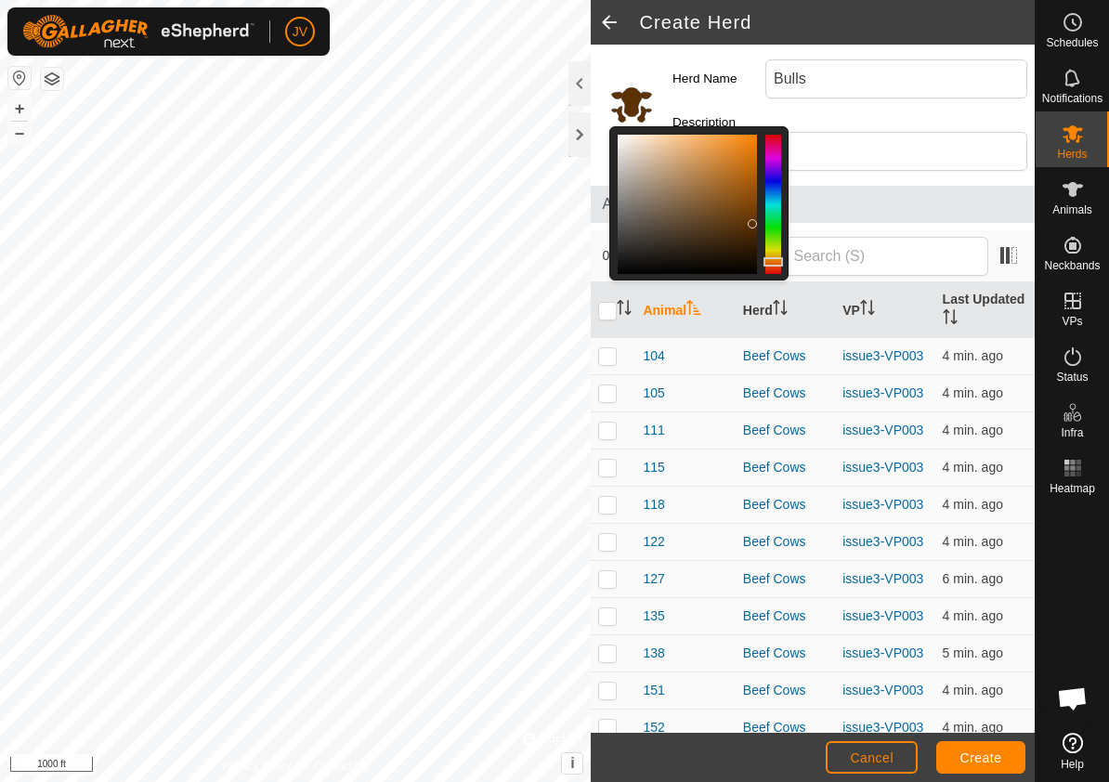
drag, startPoint x: 756, startPoint y: 134, endPoint x: 753, endPoint y: 224, distance: 90.1
click at [753, 224] on div at bounding box center [751, 223] width 9 height 9
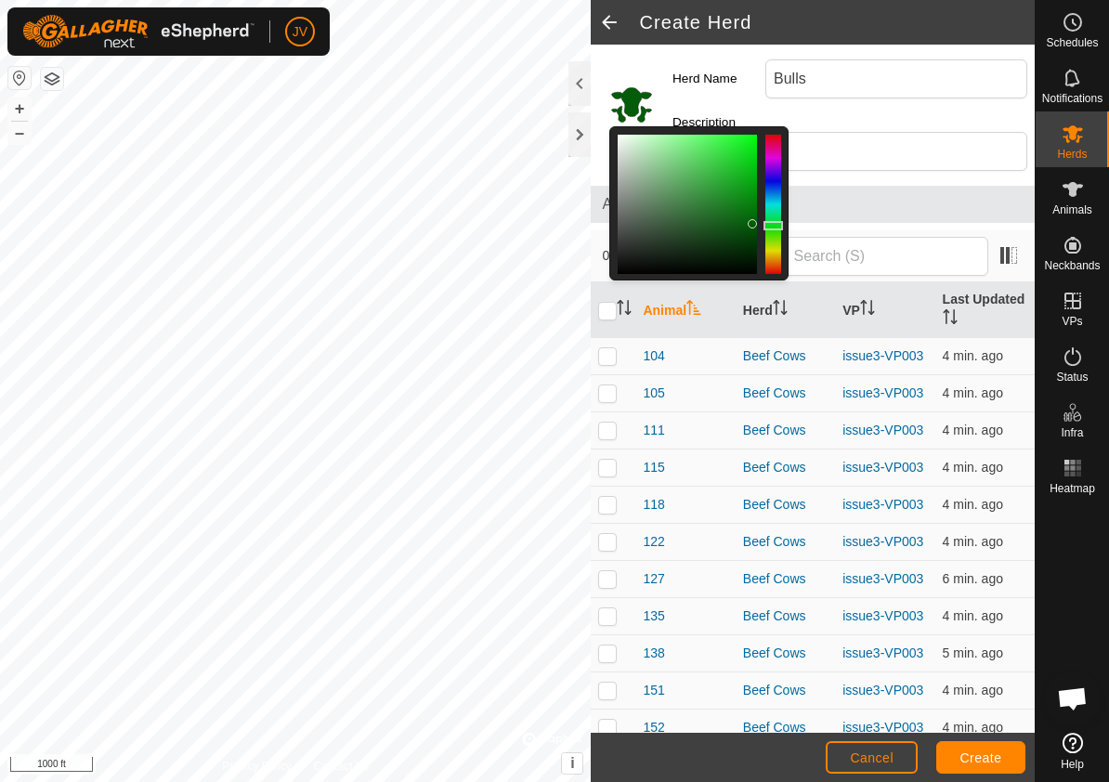
click at [774, 225] on div at bounding box center [773, 204] width 16 height 139
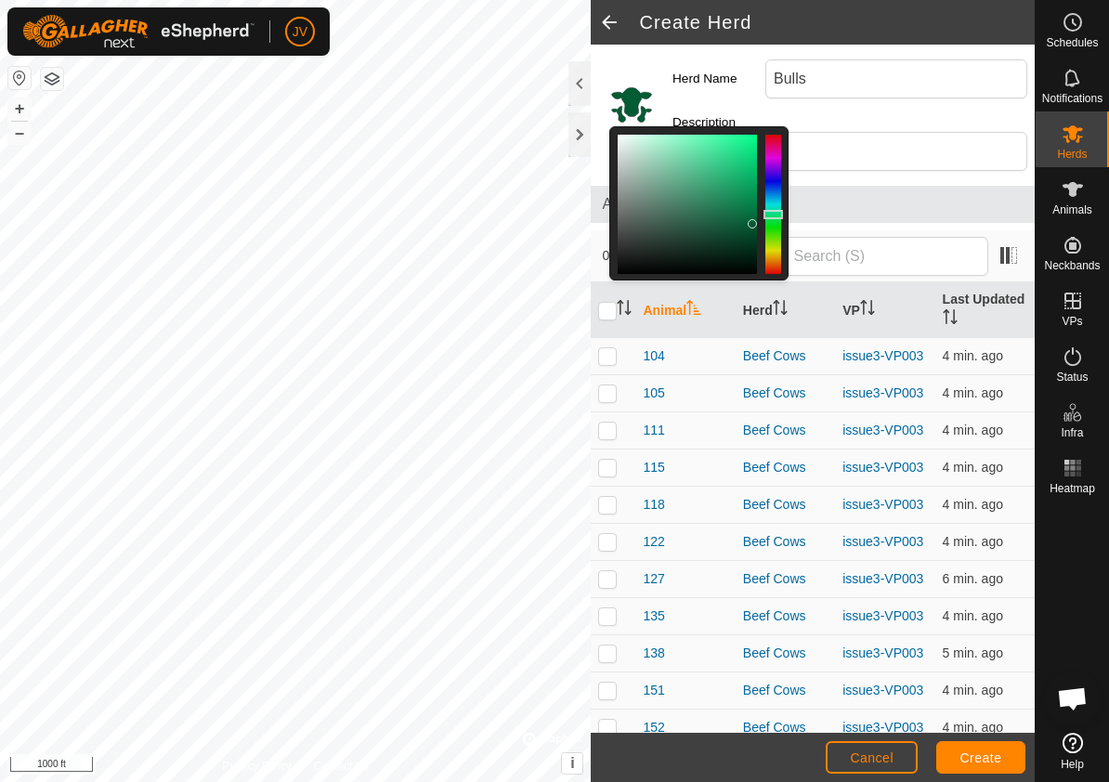
click at [772, 214] on div at bounding box center [773, 204] width 16 height 139
click at [772, 226] on div at bounding box center [773, 204] width 16 height 139
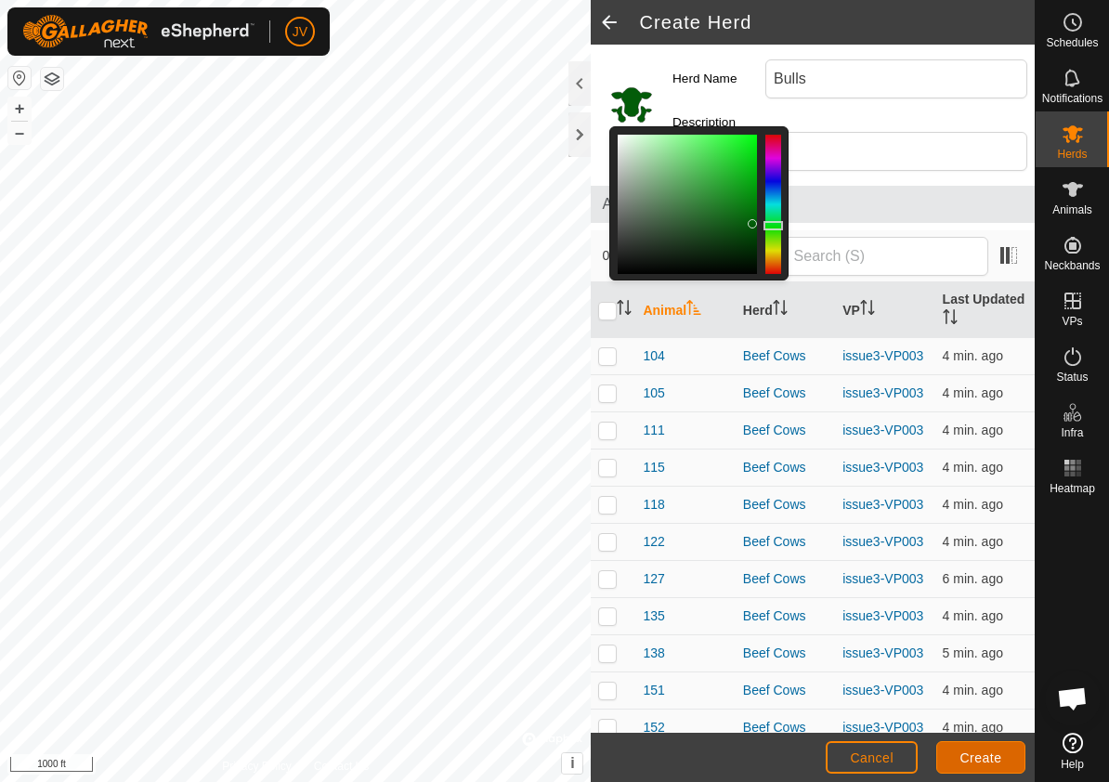
click at [976, 757] on span "Create" at bounding box center [981, 757] width 42 height 15
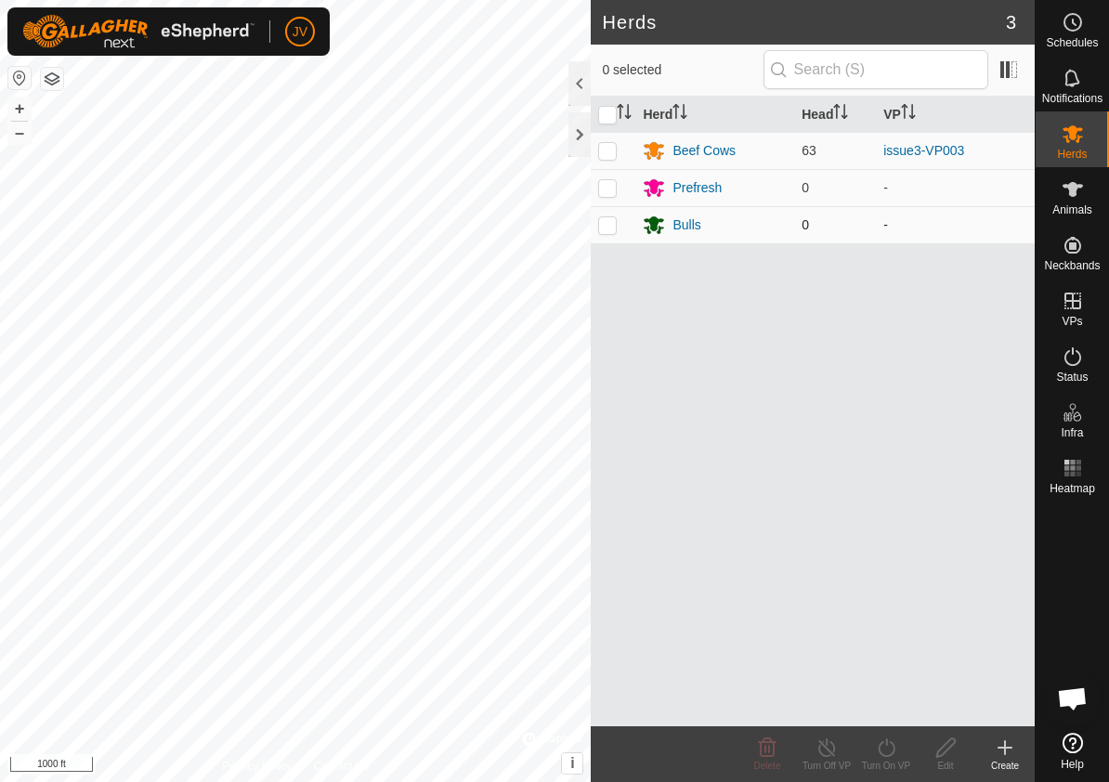
click at [608, 225] on p-checkbox at bounding box center [607, 224] width 19 height 15
click at [604, 230] on p-checkbox at bounding box center [607, 224] width 19 height 15
checkbox input "false"
click at [1074, 188] on icon at bounding box center [1072, 189] width 20 height 15
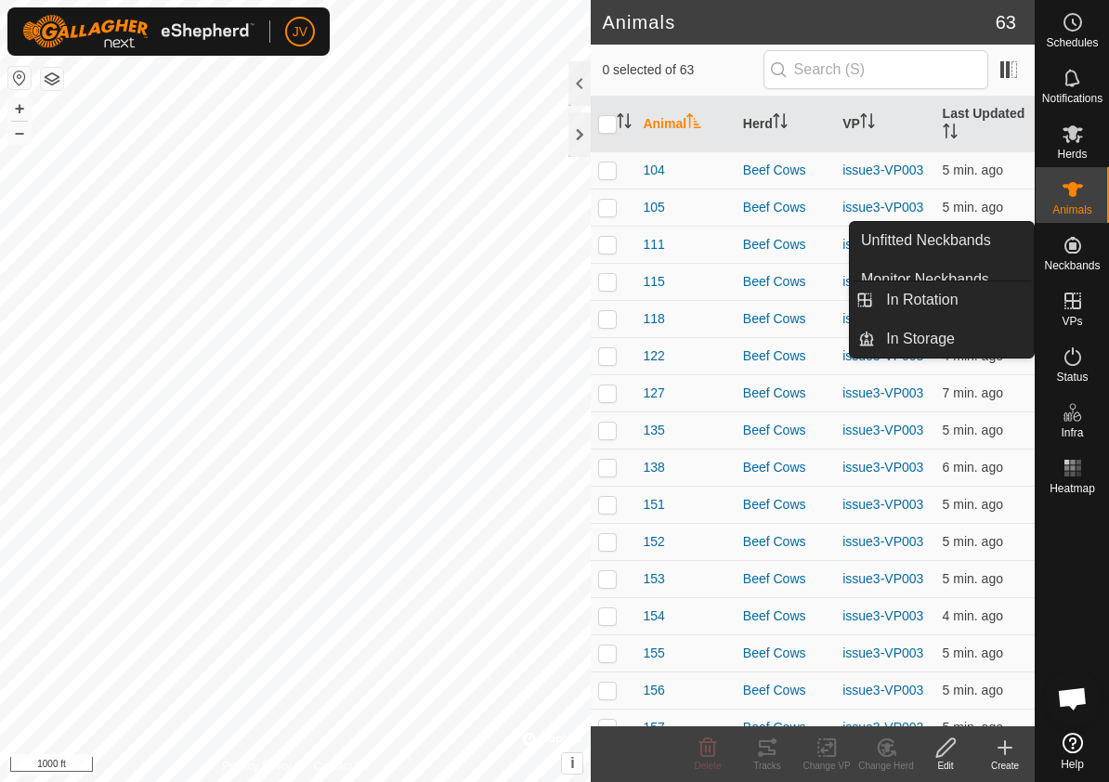
click at [1006, 747] on icon at bounding box center [1004, 747] width 13 height 0
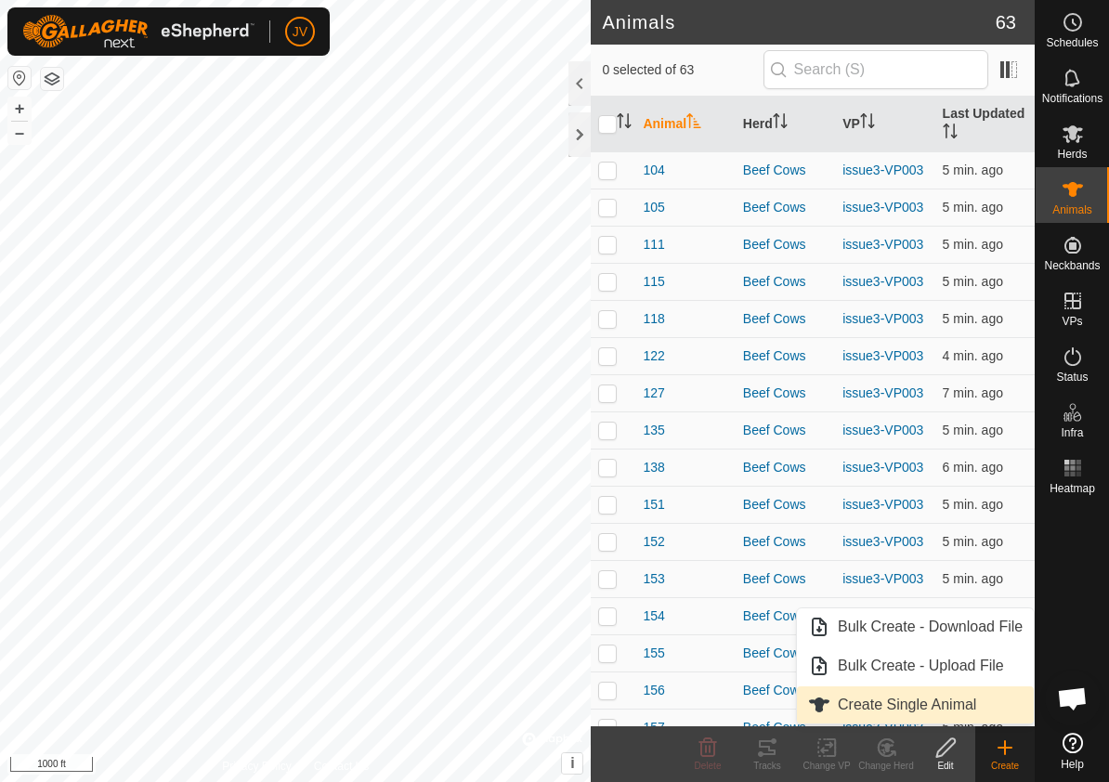
click at [943, 703] on link "Create Single Animal" at bounding box center [915, 704] width 237 height 37
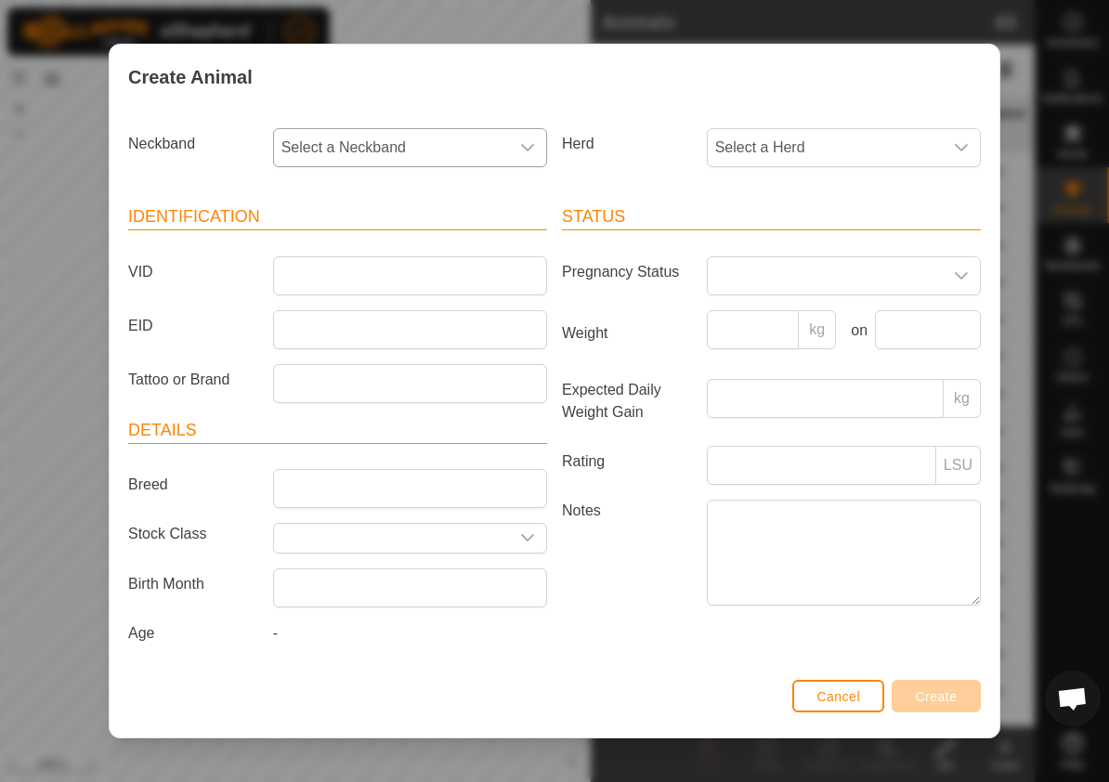
click at [521, 149] on icon "dropdown trigger" at bounding box center [527, 147] width 15 height 15
click at [359, 284] on li "3691294293" at bounding box center [411, 282] width 272 height 37
click at [314, 278] on input "VID" at bounding box center [410, 275] width 274 height 39
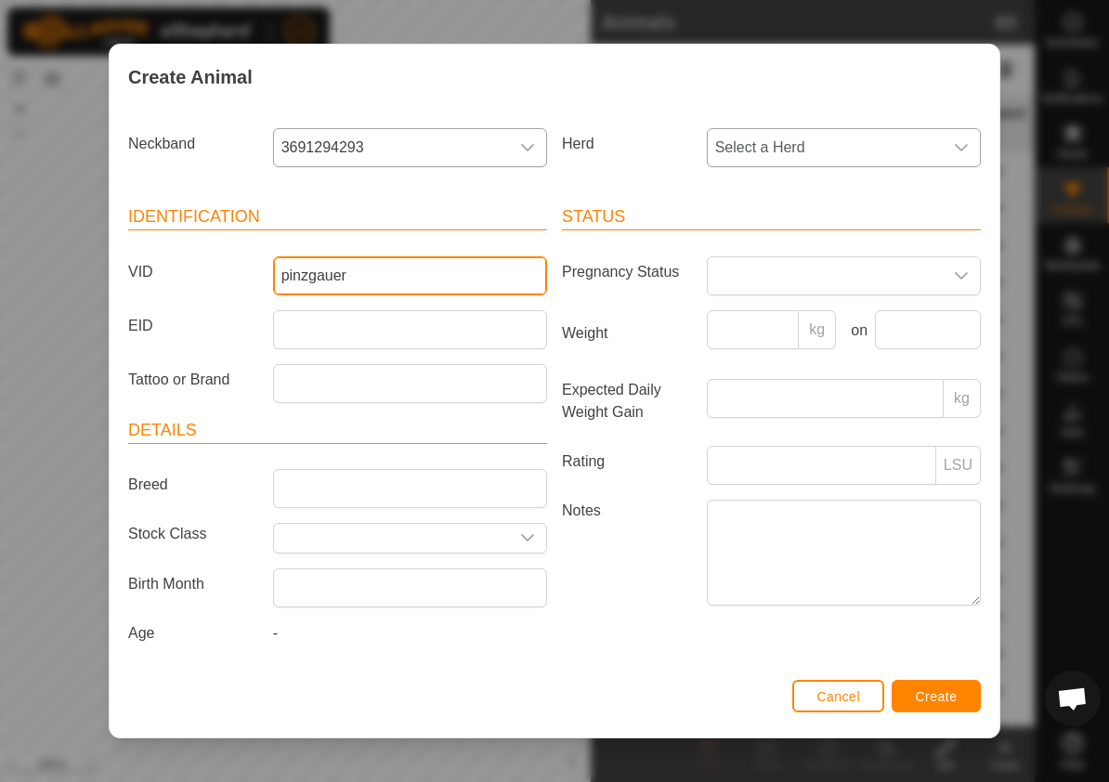
type input "pinzgauer"
click at [957, 148] on icon "dropdown trigger" at bounding box center [960, 147] width 13 height 7
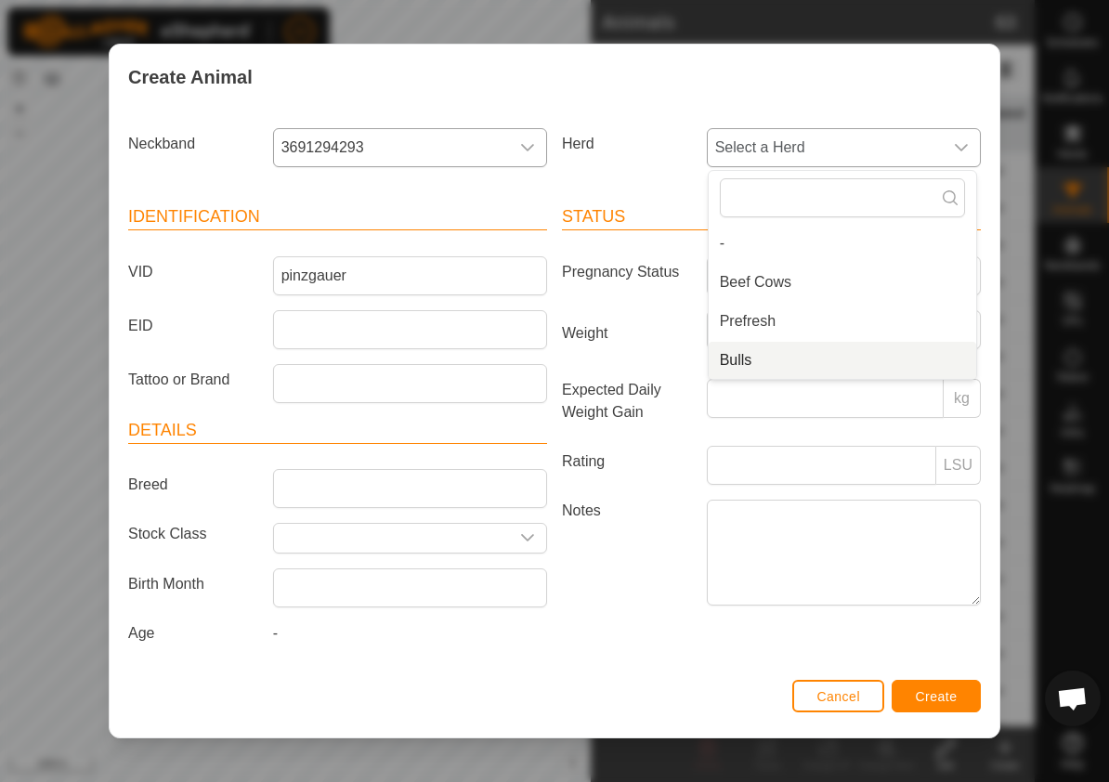
click at [738, 351] on li "Bulls" at bounding box center [841, 360] width 267 height 37
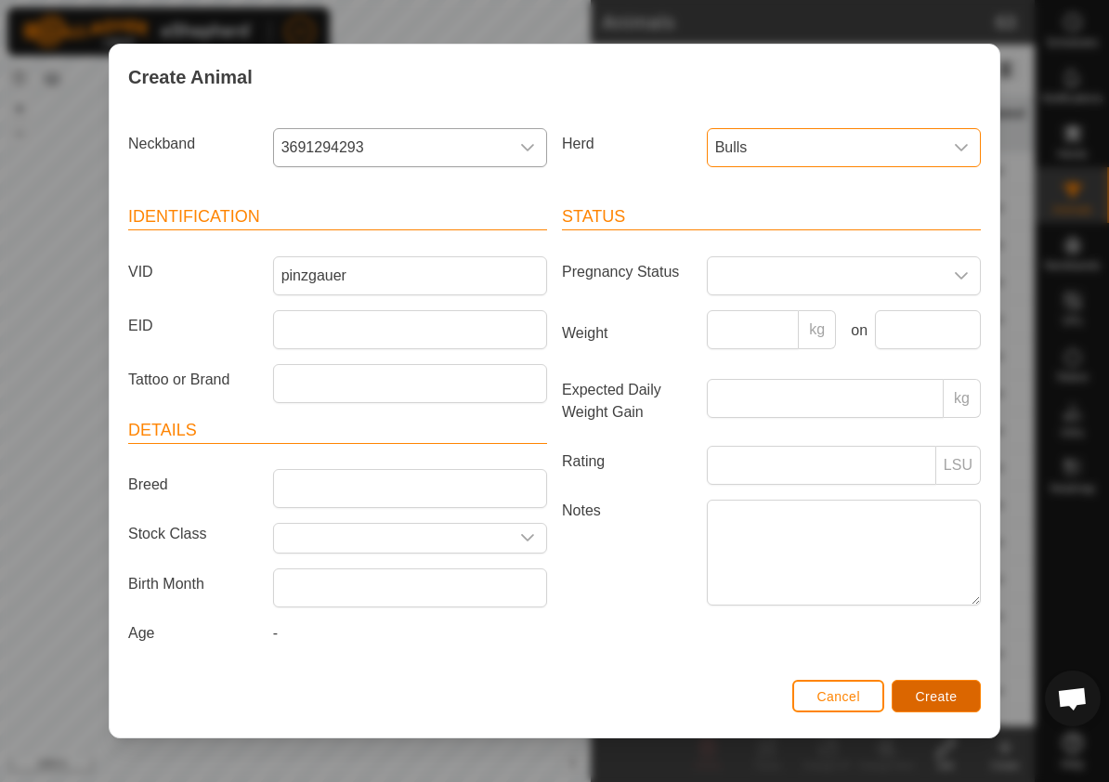
click at [938, 694] on span "Create" at bounding box center [936, 696] width 42 height 15
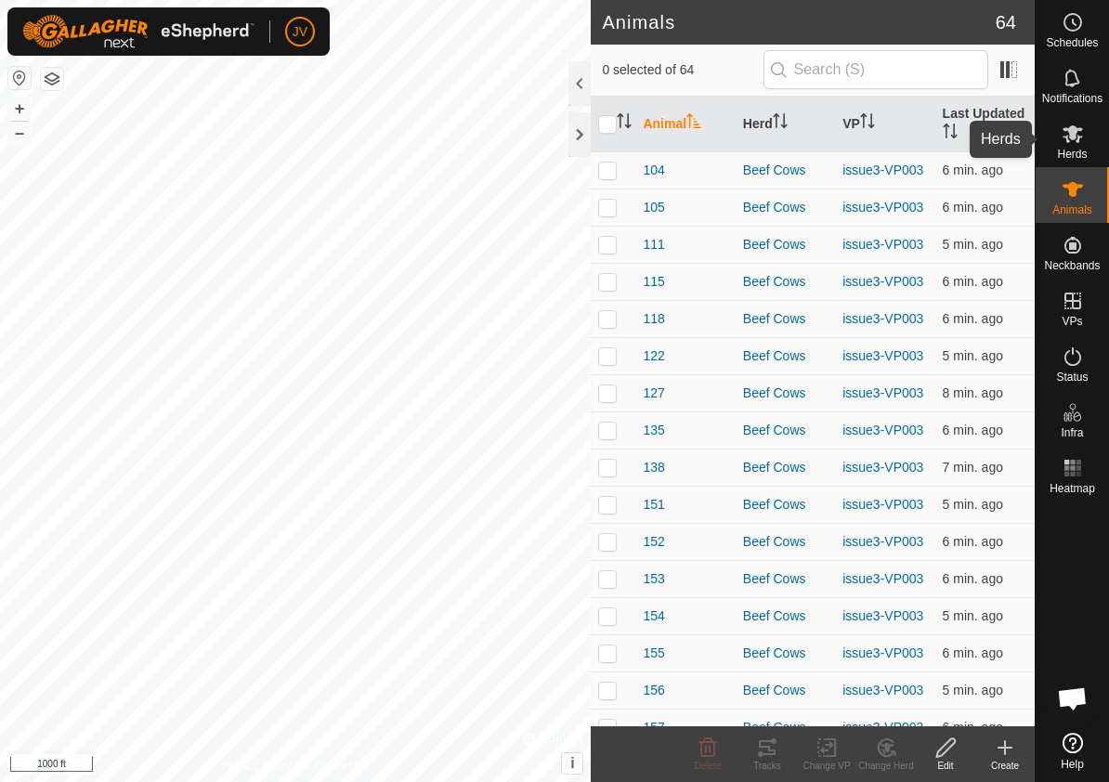
click at [1071, 138] on icon at bounding box center [1072, 134] width 20 height 18
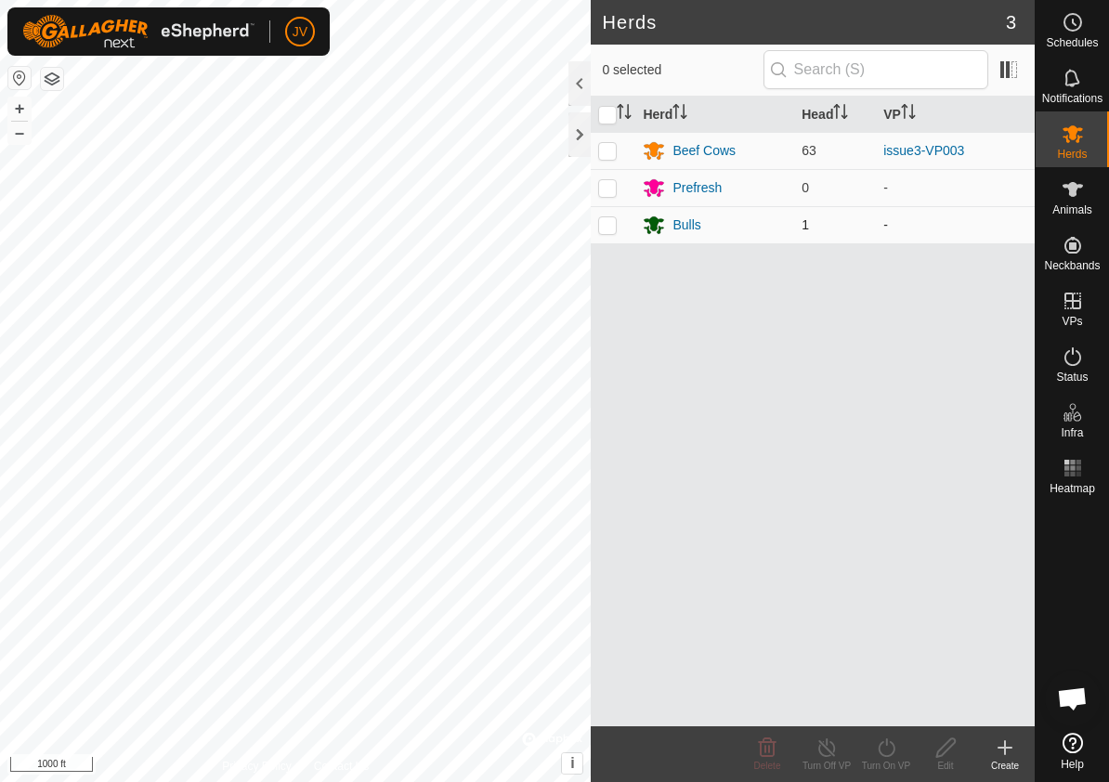
click at [610, 227] on p-checkbox at bounding box center [607, 224] width 19 height 15
checkbox input "true"
click at [888, 750] on icon at bounding box center [886, 747] width 23 height 22
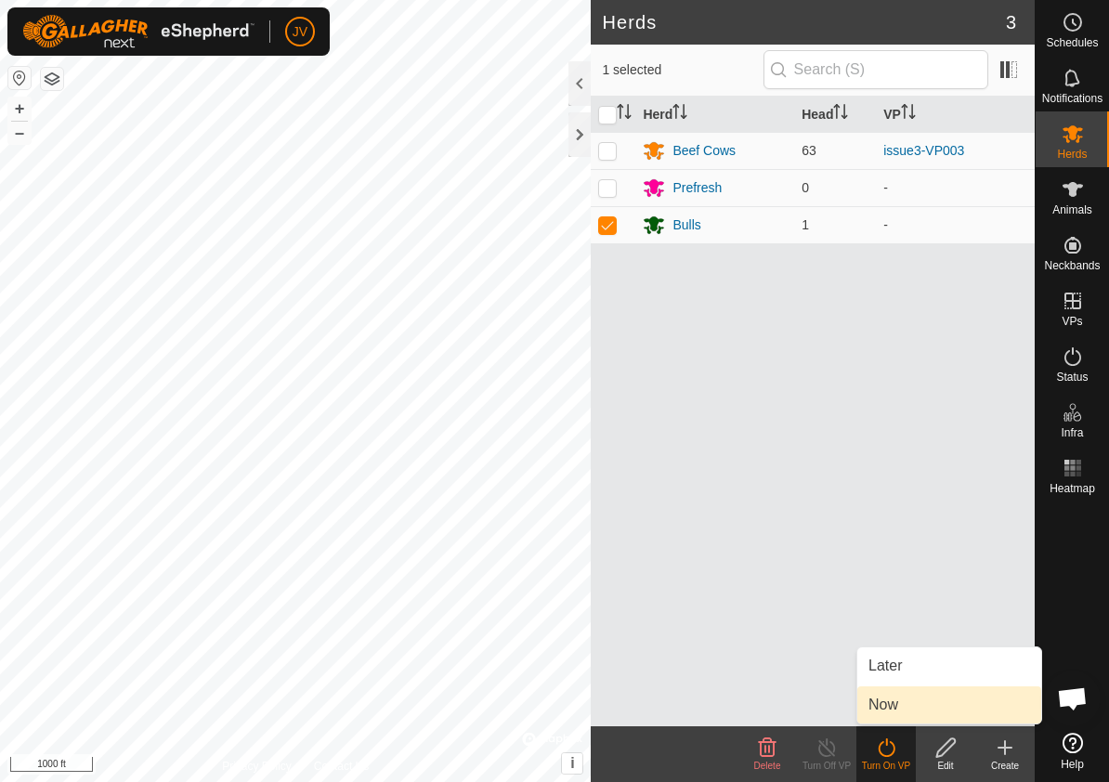
click at [914, 704] on link "Now" at bounding box center [949, 704] width 184 height 37
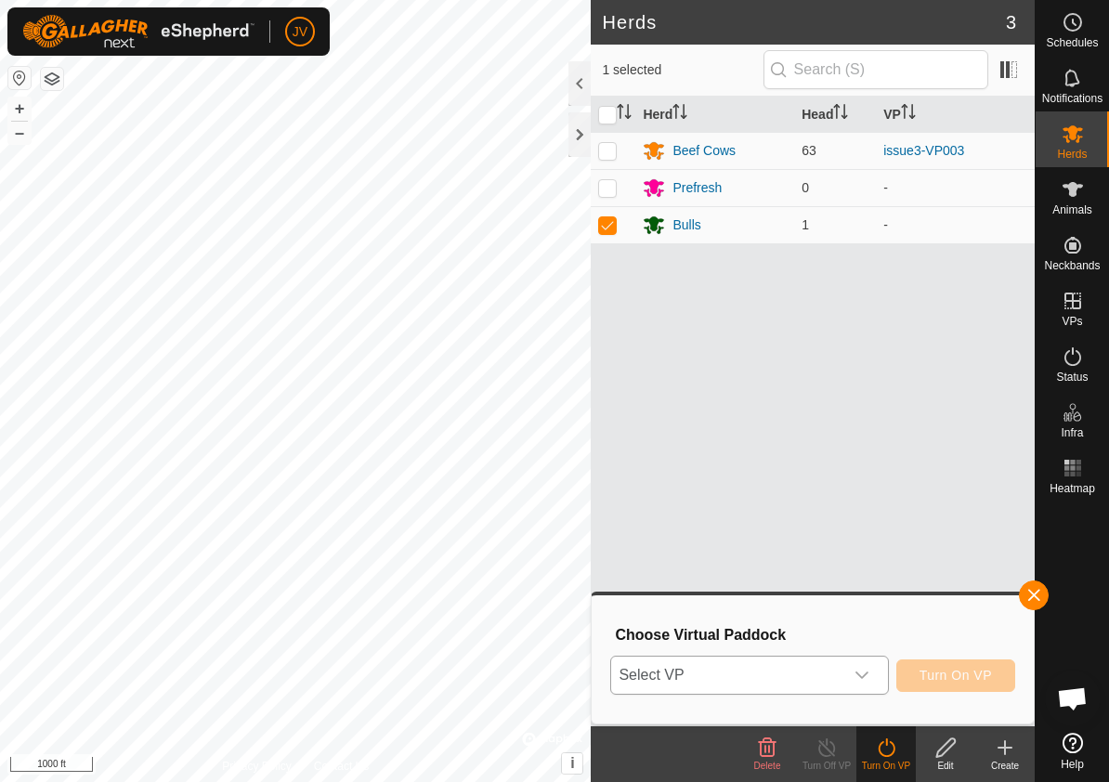
click at [862, 675] on icon "dropdown trigger" at bounding box center [861, 675] width 15 height 15
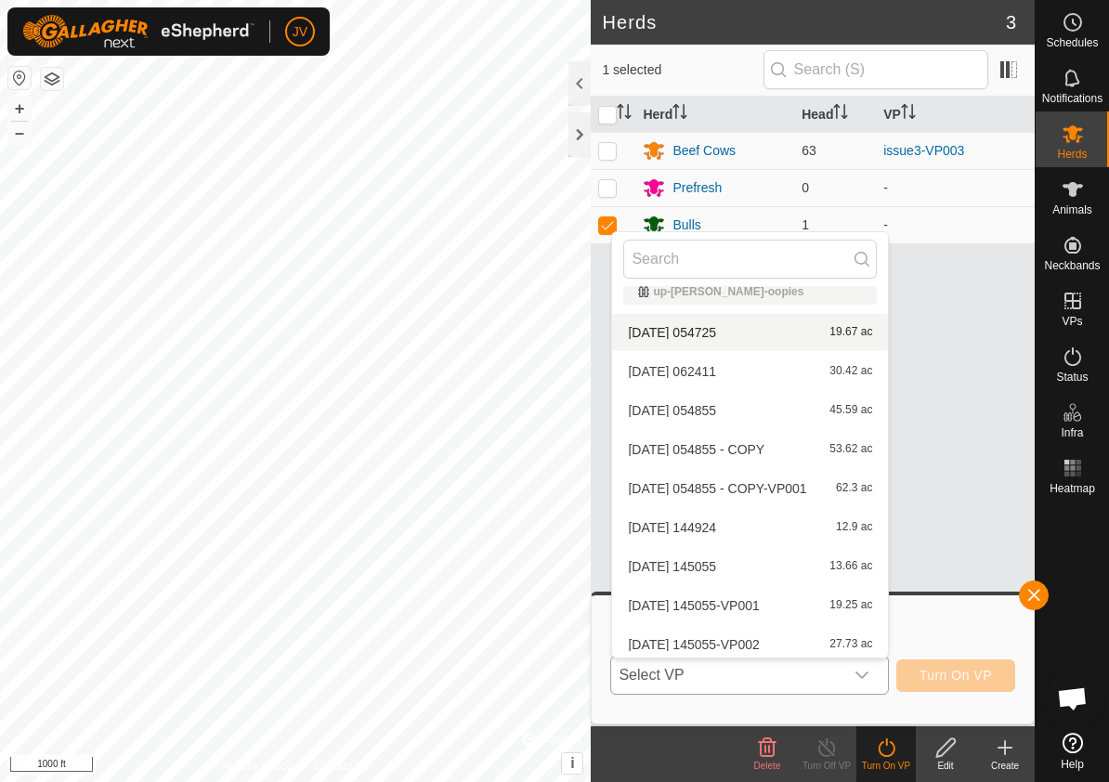
scroll to position [574, 0]
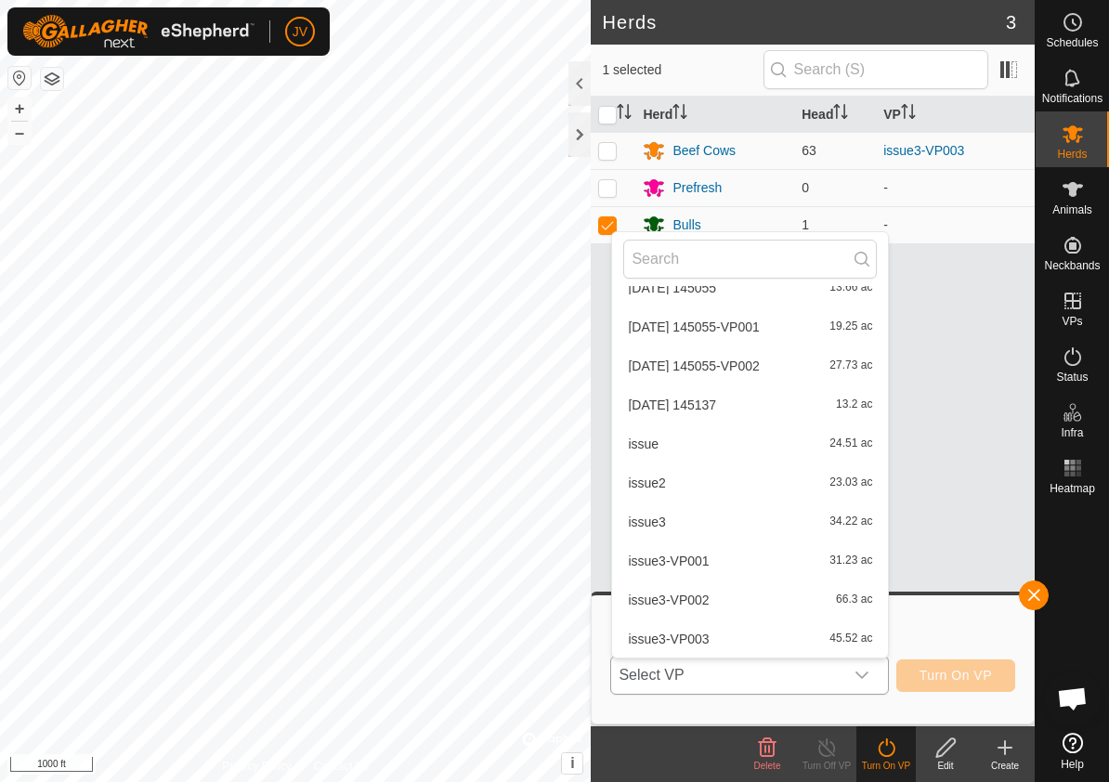
click at [738, 645] on li "issue3-VP003 45.52 ac" at bounding box center [750, 638] width 276 height 37
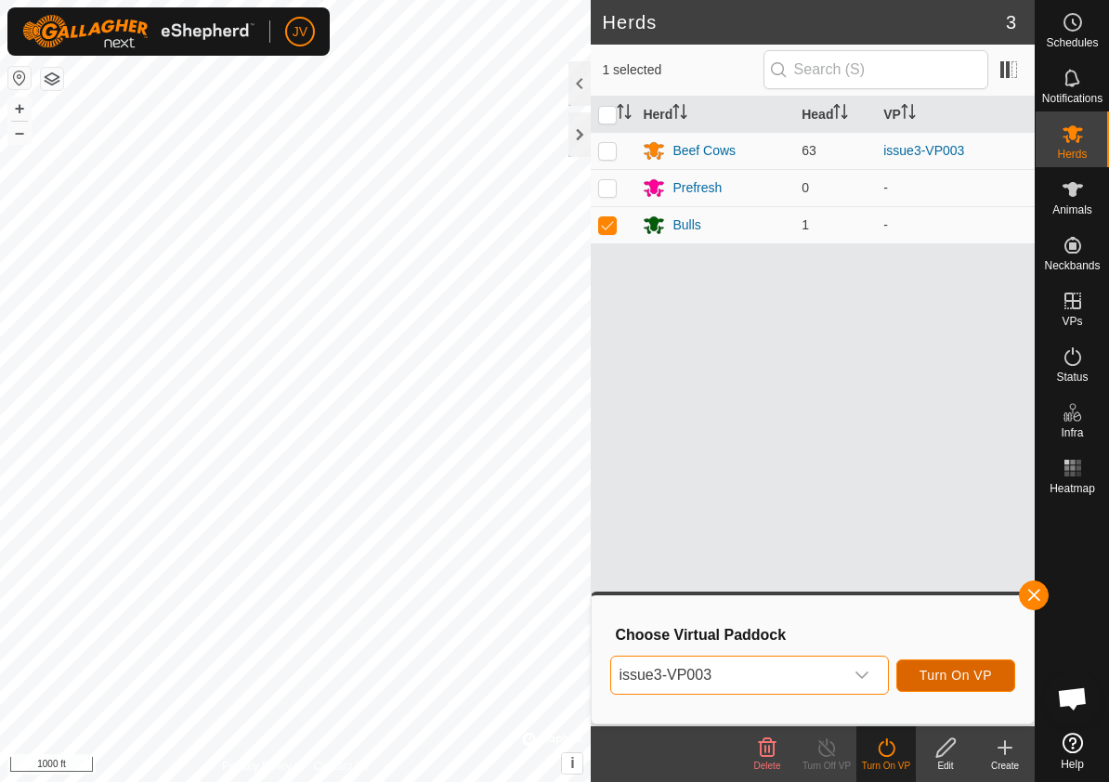
click at [949, 671] on span "Turn On VP" at bounding box center [955, 675] width 72 height 15
